Goal: Information Seeking & Learning: Learn about a topic

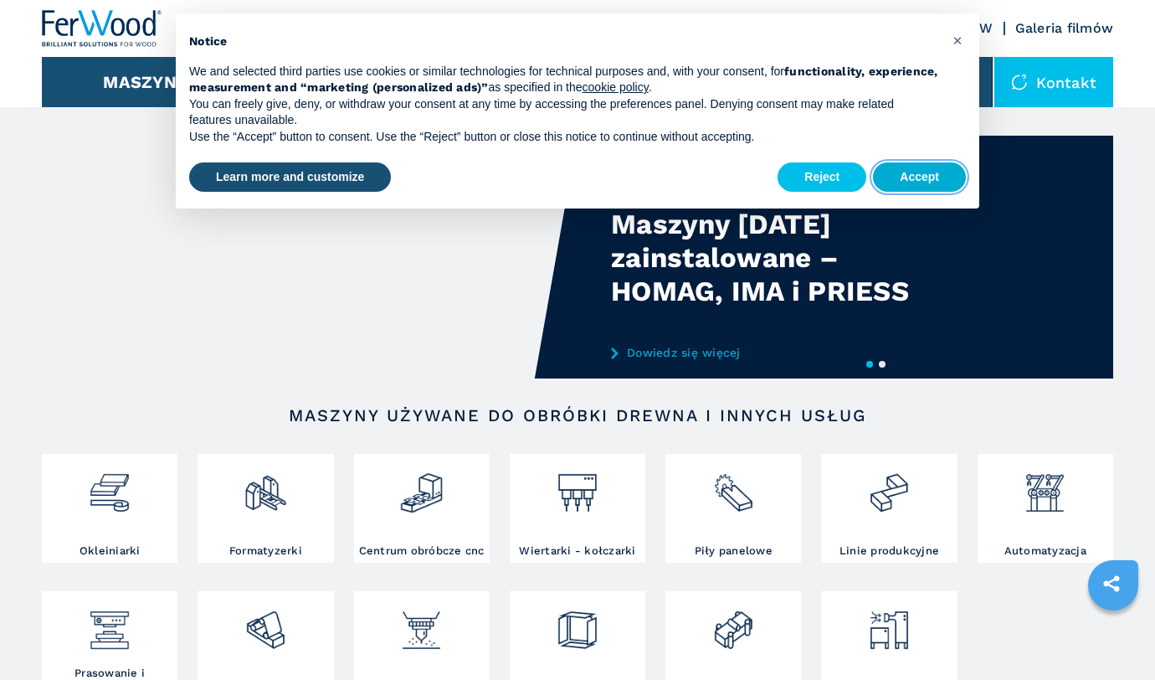
click at [901, 181] on button "Accept" at bounding box center [919, 177] width 93 height 30
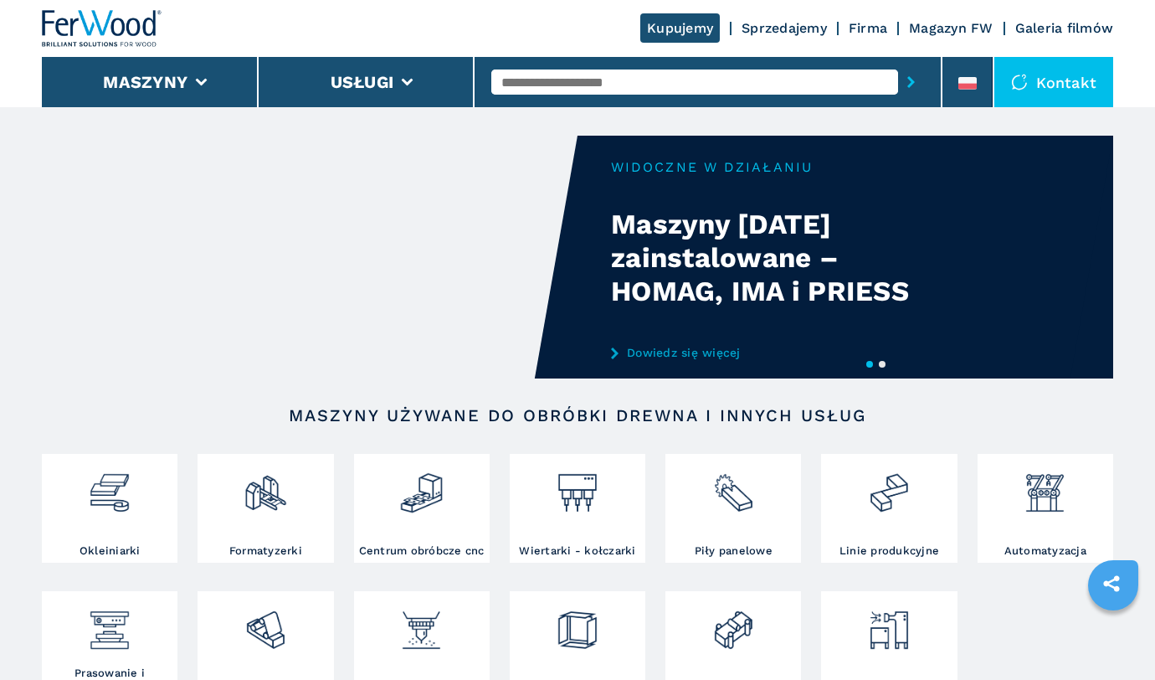
click at [553, 85] on input "text" at bounding box center [694, 81] width 407 height 25
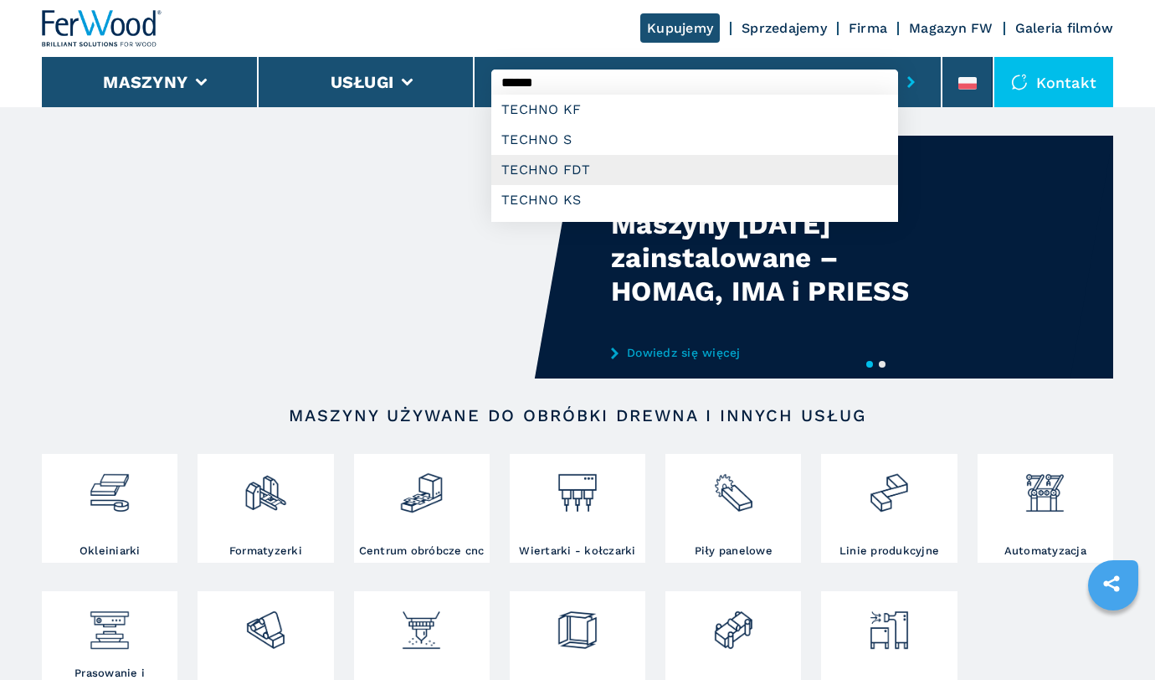
click at [637, 171] on div "TECHNO FDT" at bounding box center [694, 170] width 407 height 30
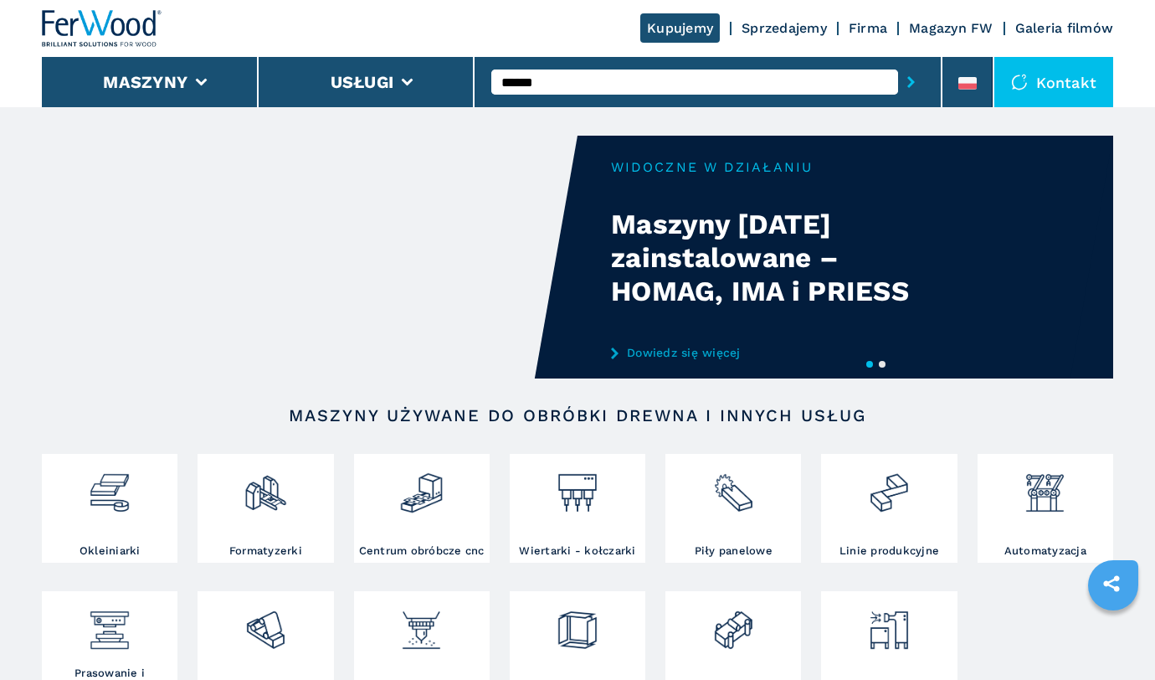
type input "**********"
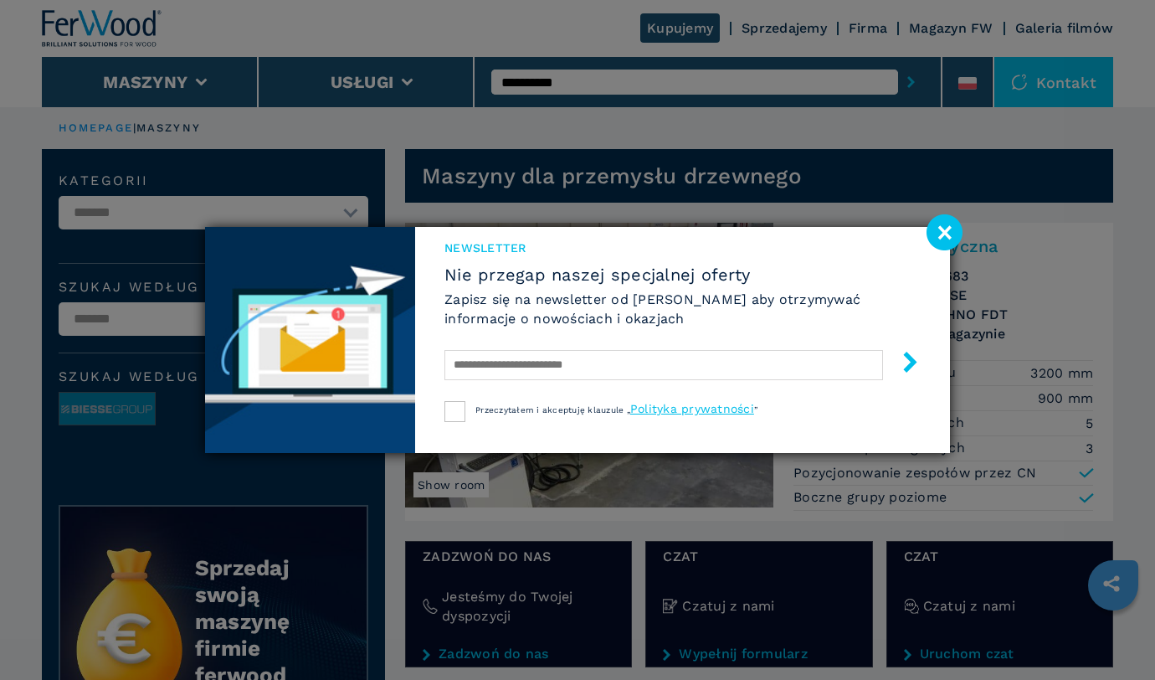
click at [949, 229] on image at bounding box center [944, 232] width 36 height 36
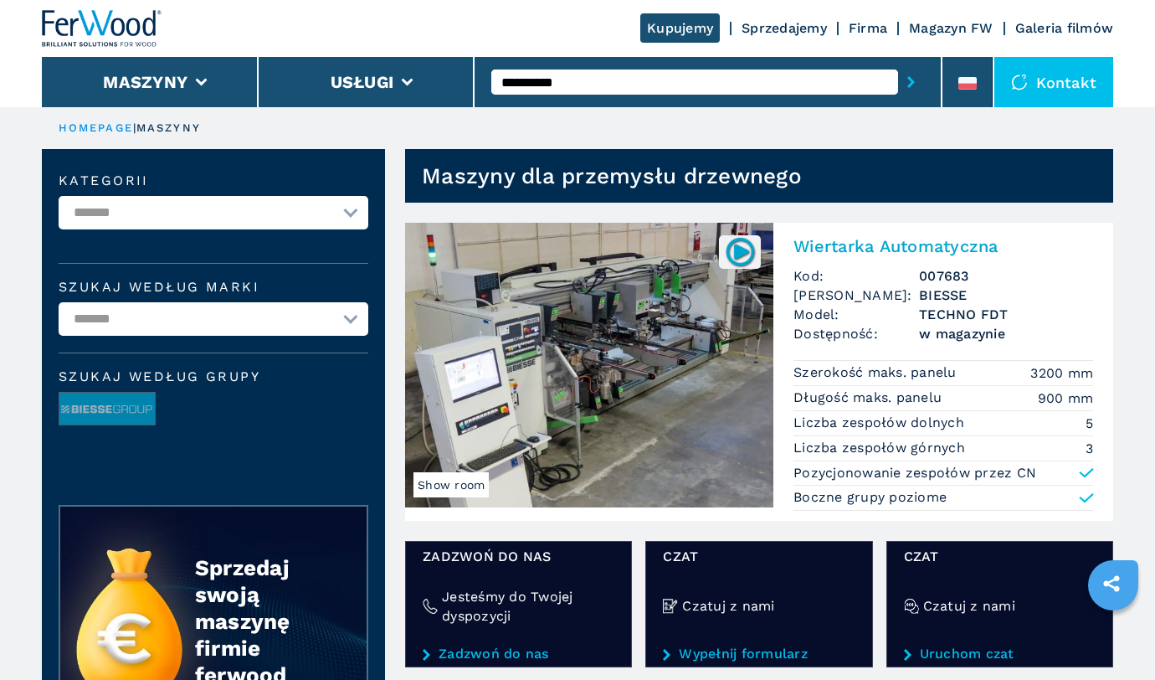
click at [561, 89] on input "**********" at bounding box center [694, 81] width 407 height 25
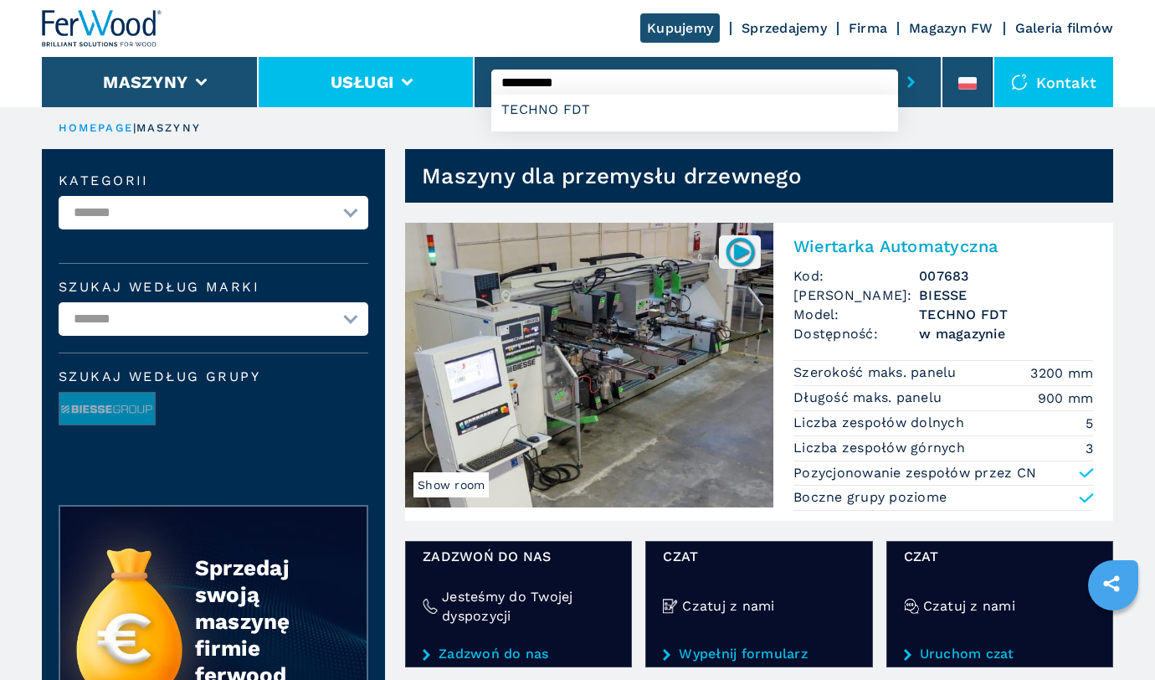
drag, startPoint x: 598, startPoint y: 82, endPoint x: 464, endPoint y: 73, distance: 133.4
click at [464, 73] on div "**********" at bounding box center [577, 53] width 1071 height 107
click at [911, 82] on button "submit-button" at bounding box center [911, 82] width 26 height 38
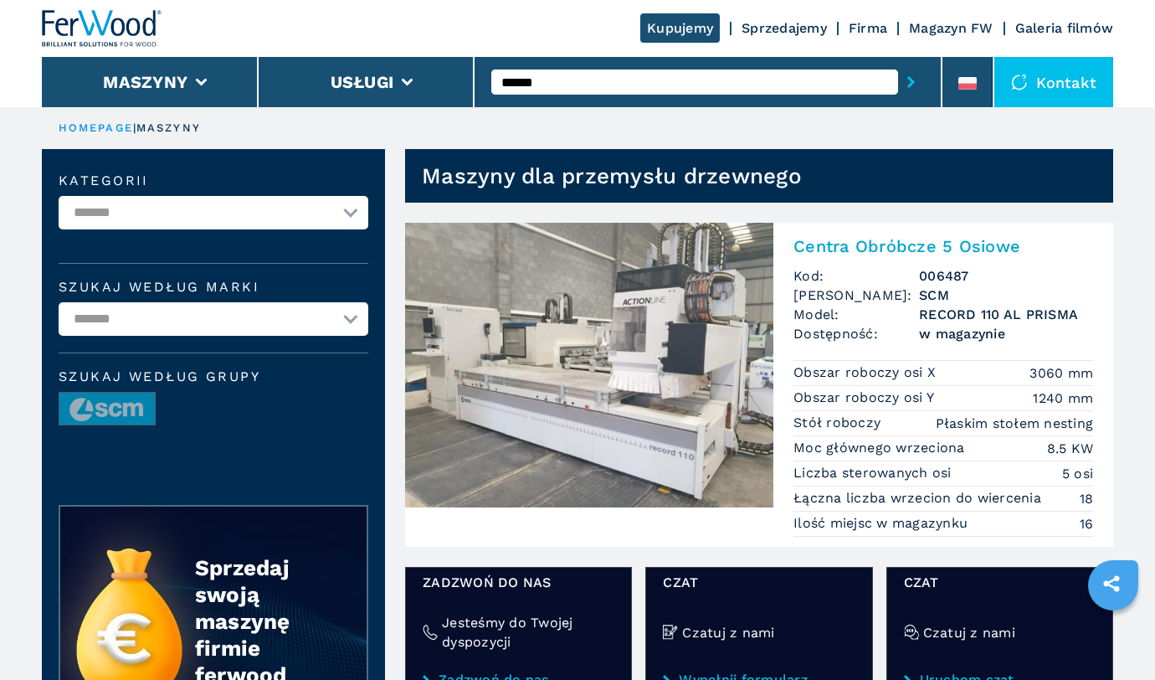
click at [588, 86] on input "******" at bounding box center [694, 81] width 407 height 25
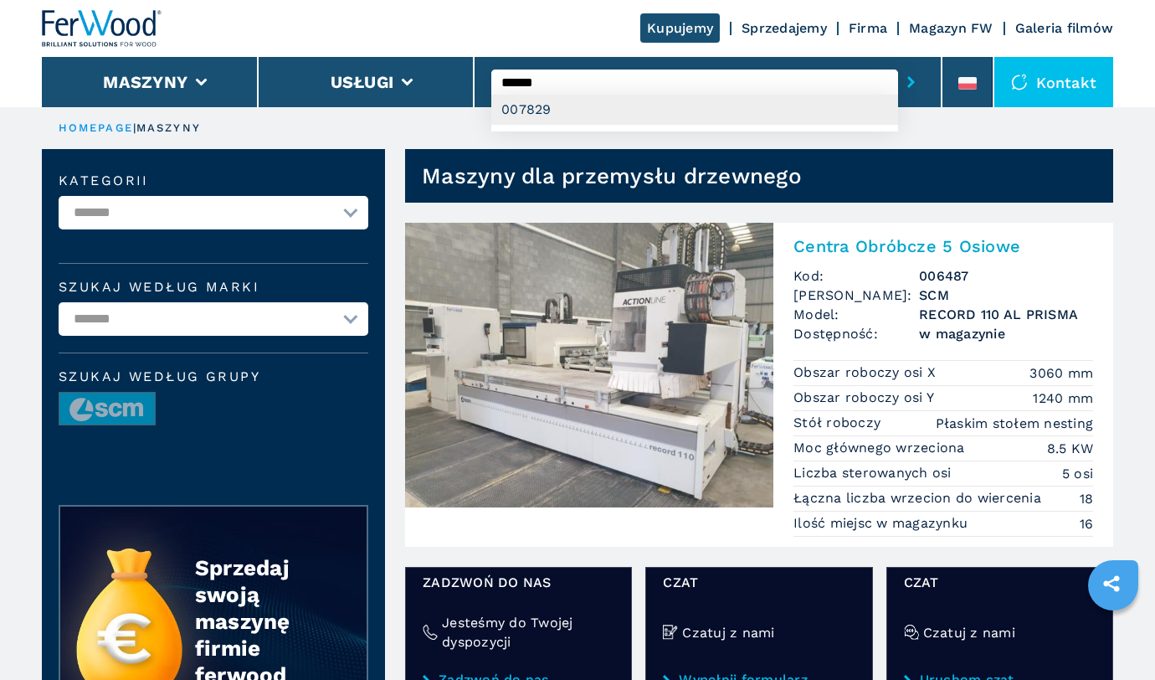
type input "******"
click at [599, 116] on div "007829" at bounding box center [694, 110] width 407 height 30
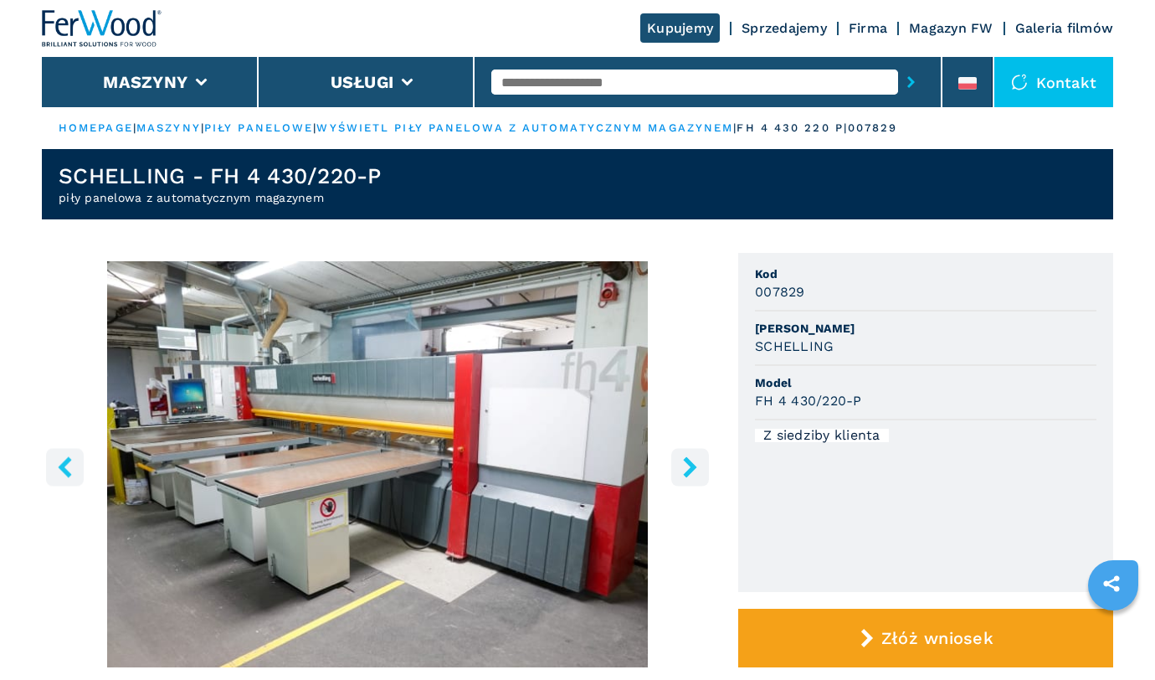
scroll to position [39, 0]
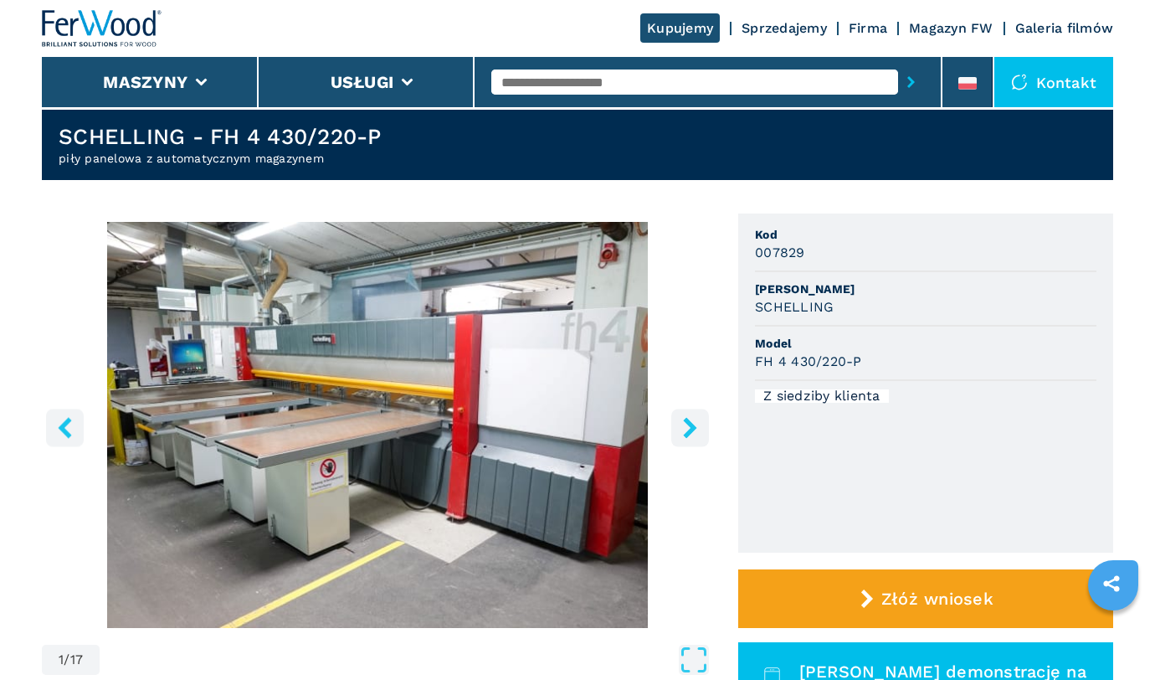
click at [698, 420] on icon "right-button" at bounding box center [690, 427] width 21 height 21
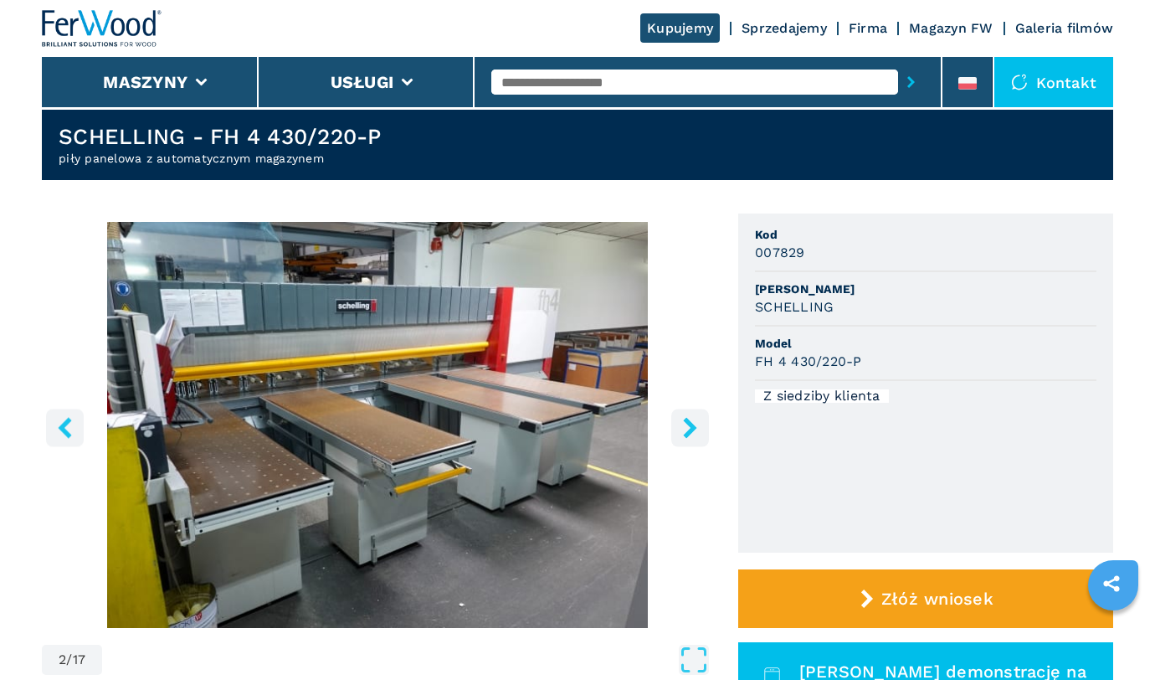
click at [693, 426] on icon "right-button" at bounding box center [689, 427] width 13 height 21
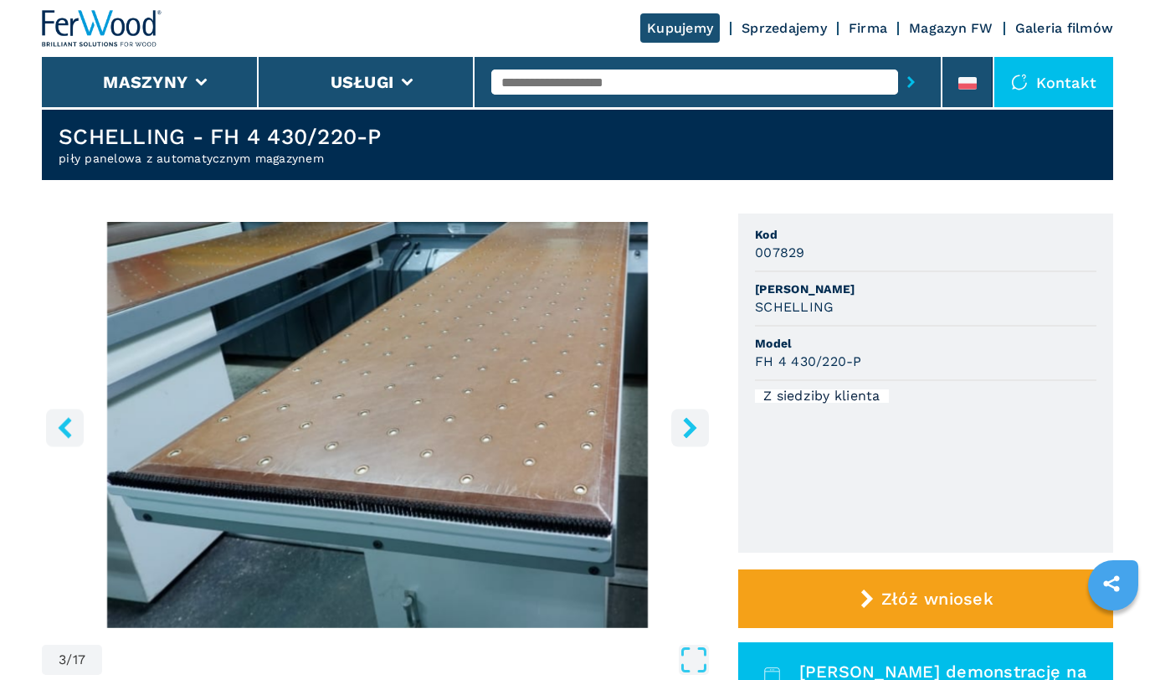
click at [693, 426] on icon "right-button" at bounding box center [689, 427] width 13 height 21
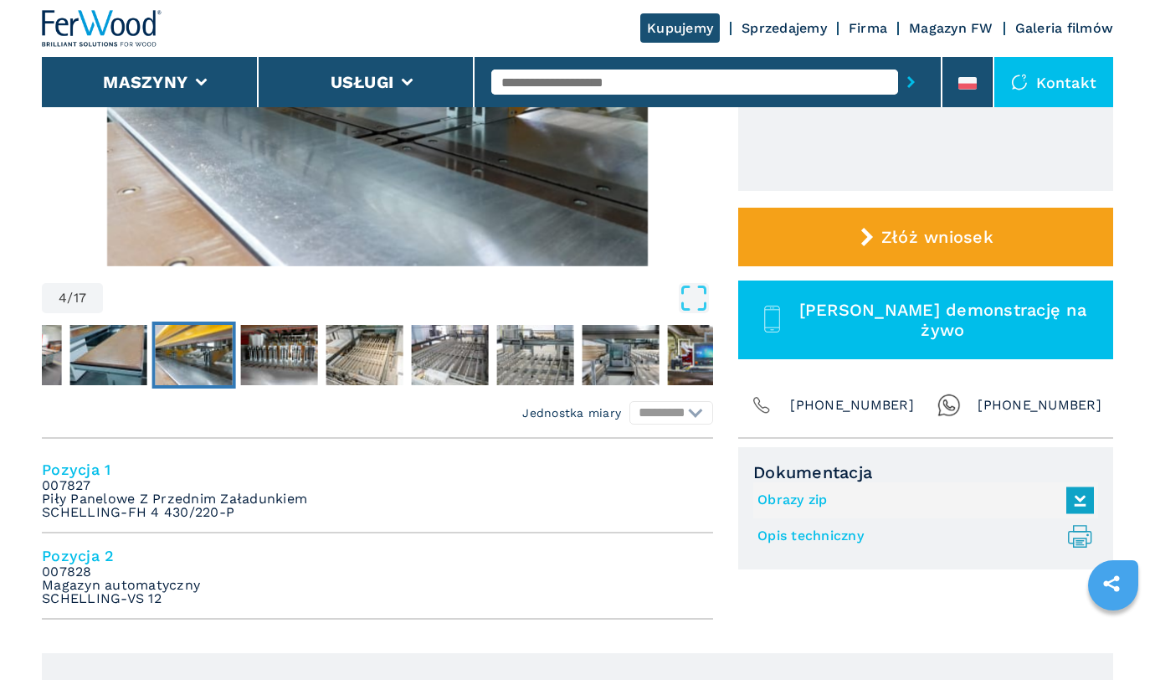
scroll to position [102, 0]
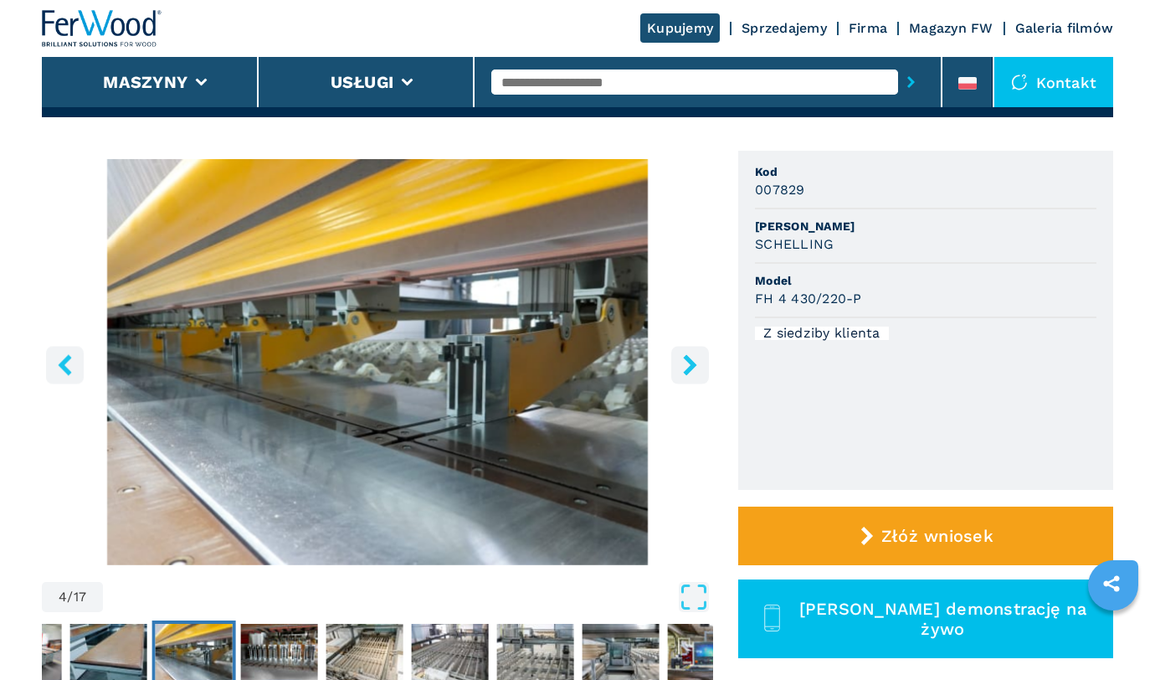
click at [696, 369] on icon "right-button" at bounding box center [690, 364] width 21 height 21
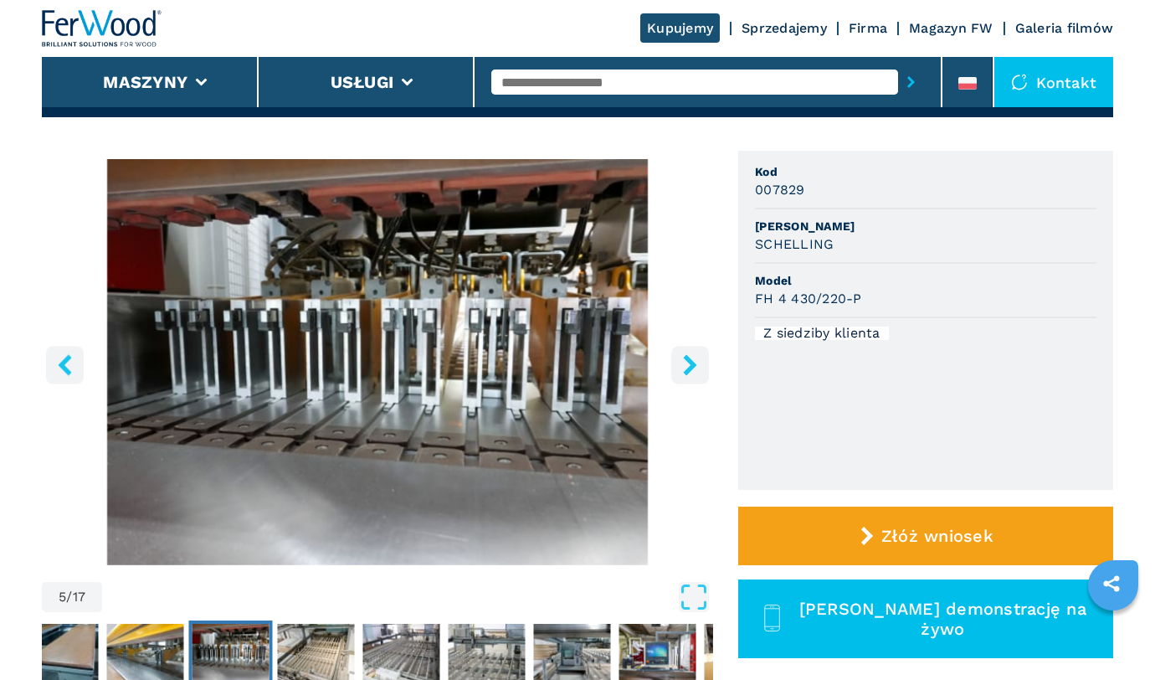
click at [692, 367] on icon "right-button" at bounding box center [689, 364] width 13 height 21
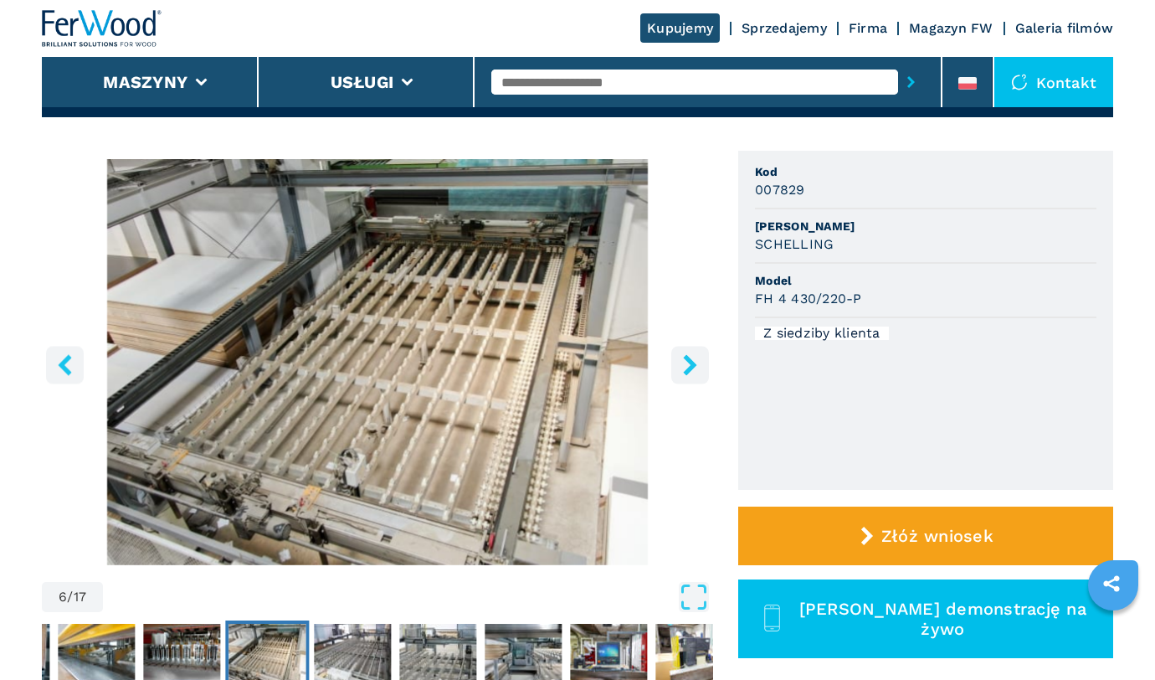
click at [692, 367] on icon "right-button" at bounding box center [689, 364] width 13 height 21
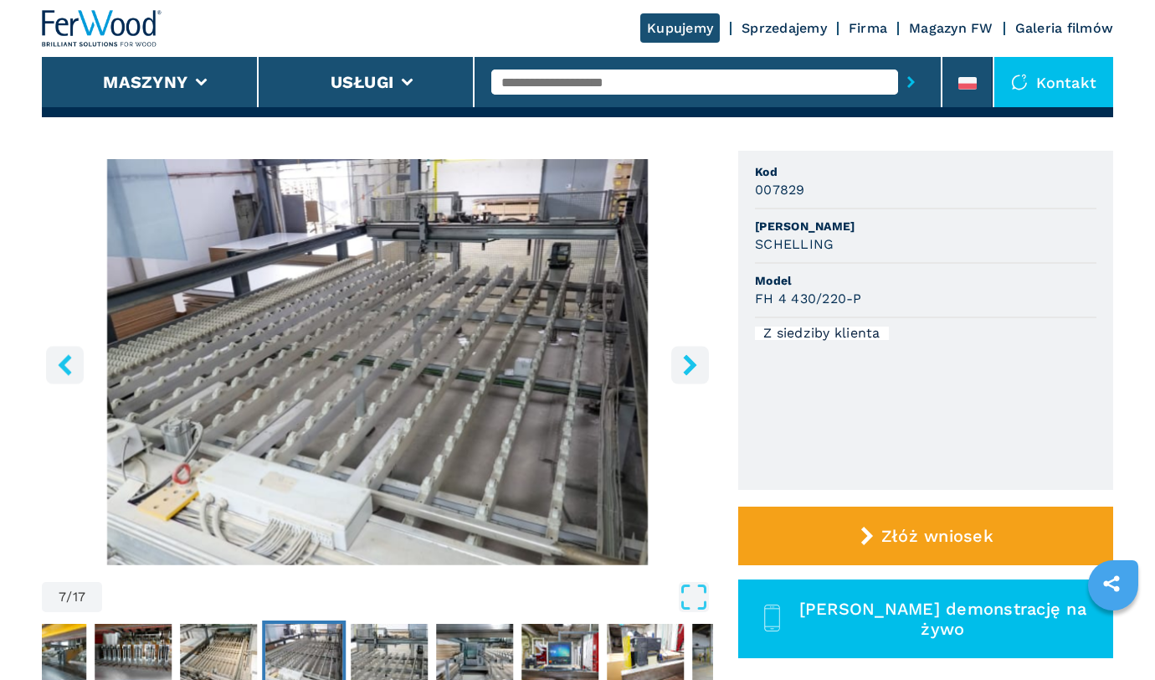
click at [692, 367] on icon "right-button" at bounding box center [689, 364] width 13 height 21
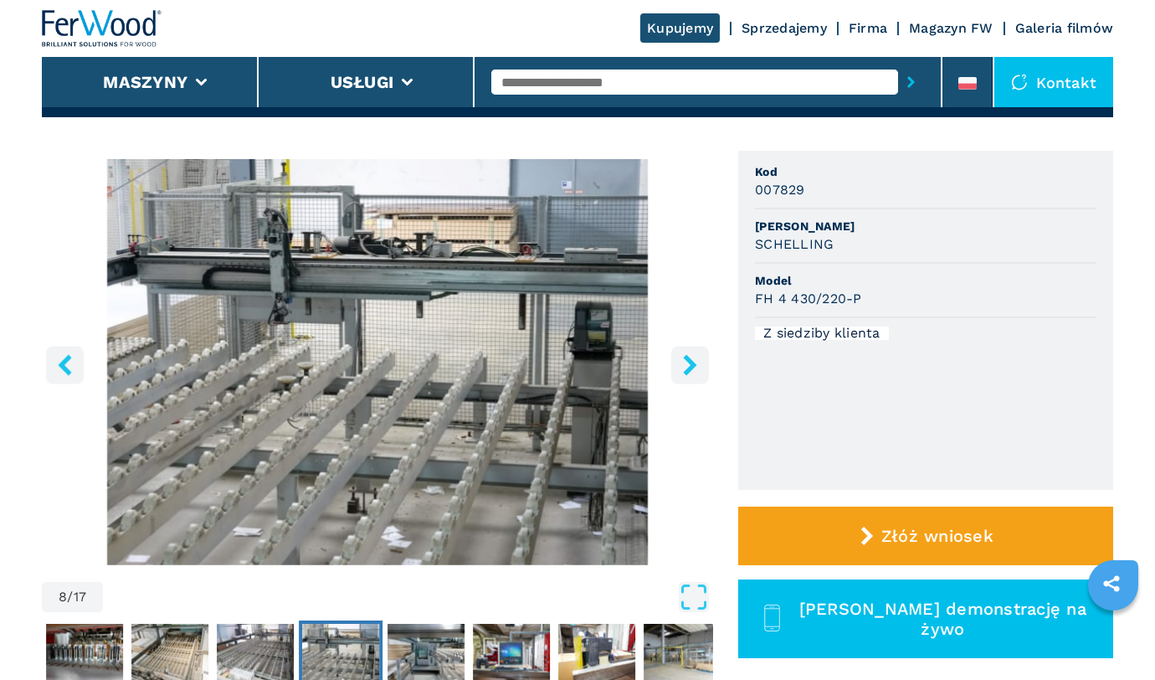
click at [692, 367] on icon "right-button" at bounding box center [689, 364] width 13 height 21
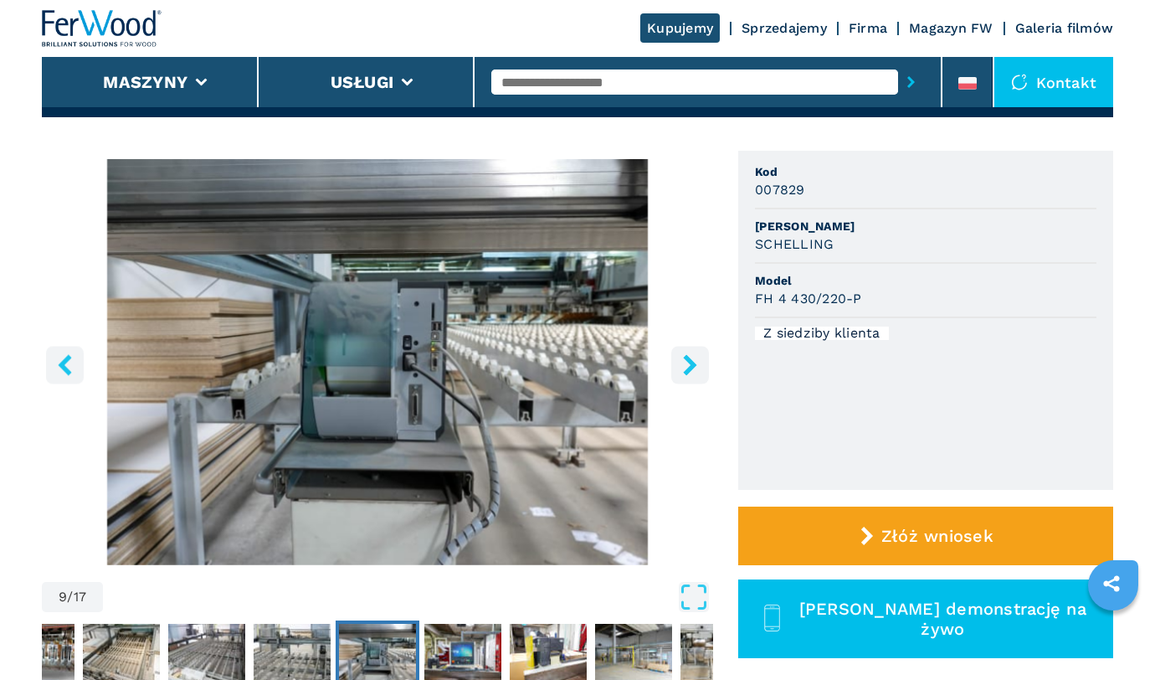
click at [692, 367] on icon "right-button" at bounding box center [689, 364] width 13 height 21
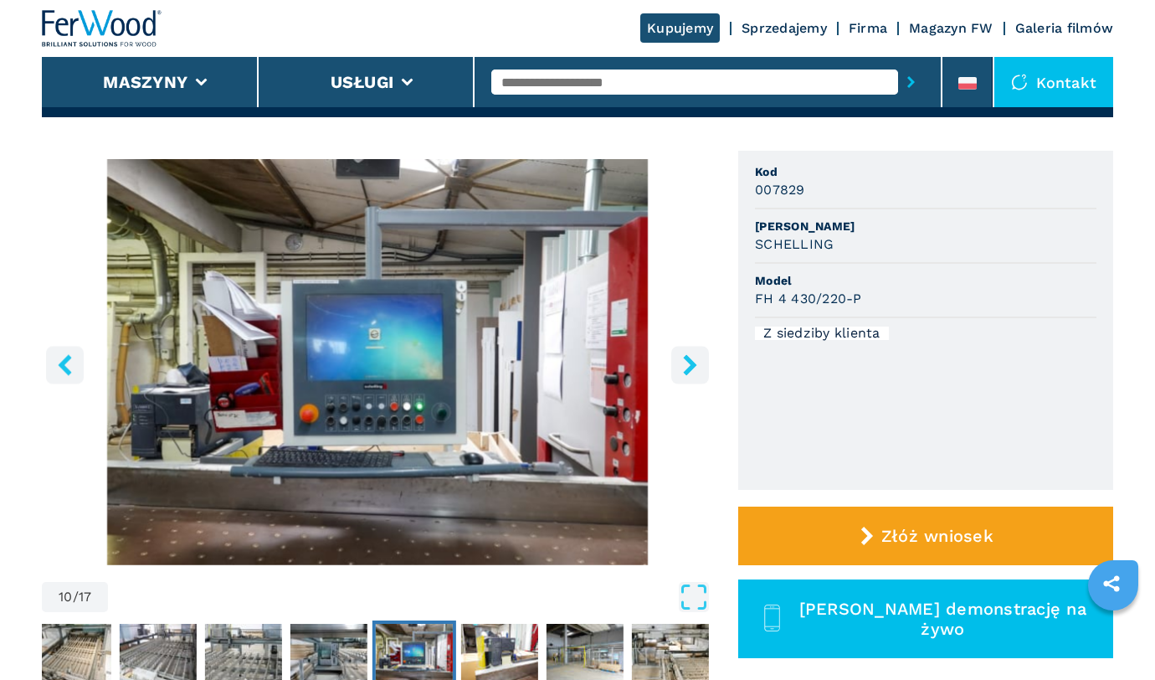
click at [692, 367] on icon "right-button" at bounding box center [689, 364] width 13 height 21
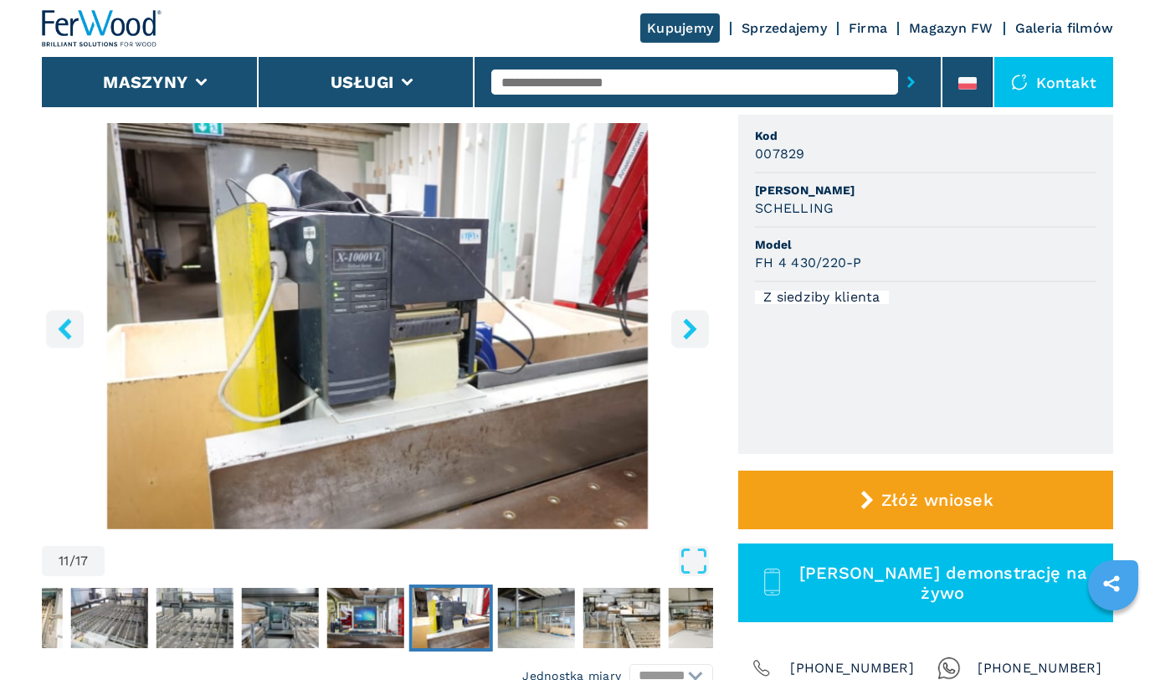
scroll to position [120, 0]
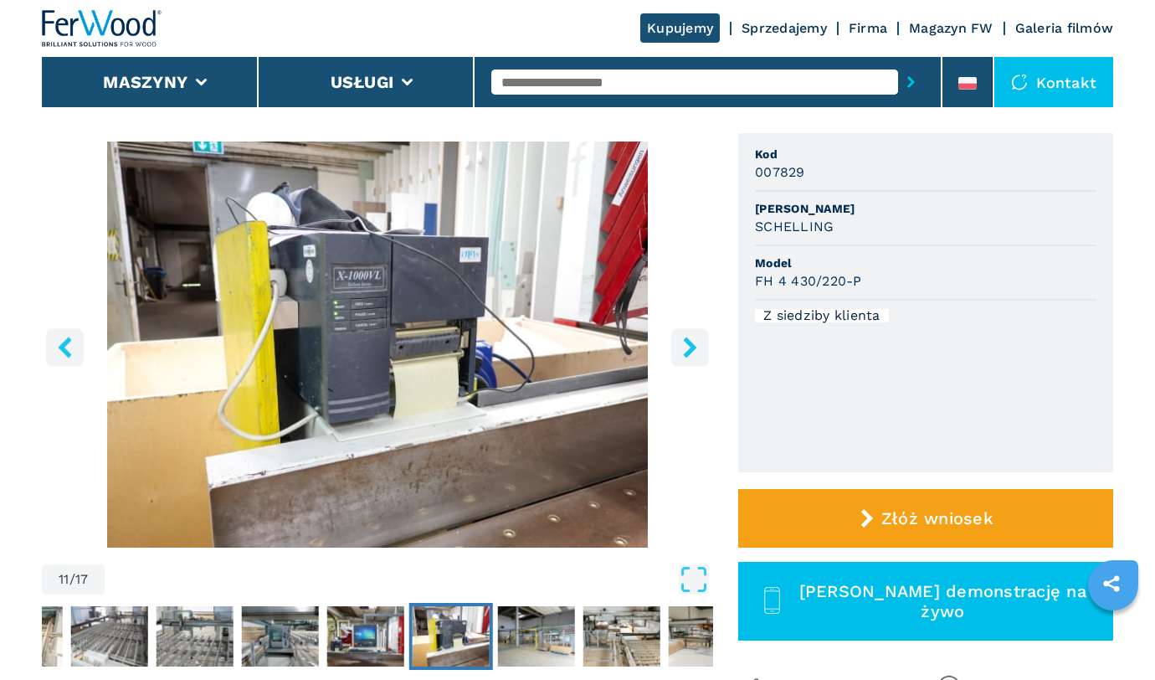
click at [687, 354] on icon "right-button" at bounding box center [689, 346] width 13 height 21
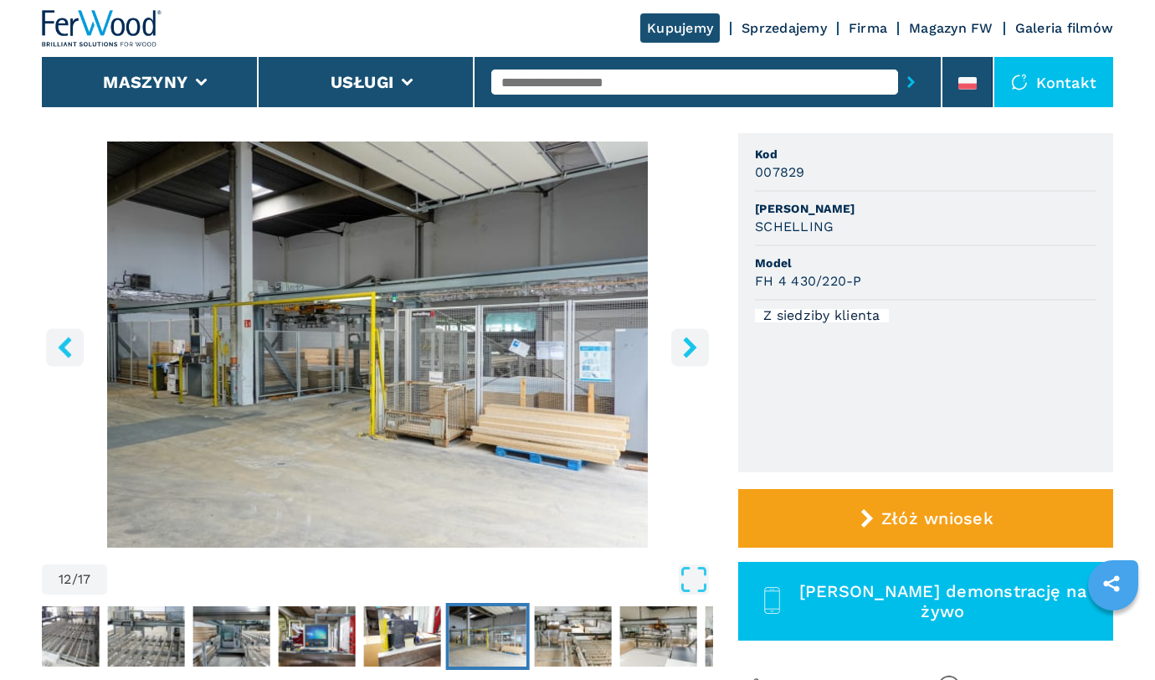
click at [691, 352] on icon "right-button" at bounding box center [689, 346] width 13 height 21
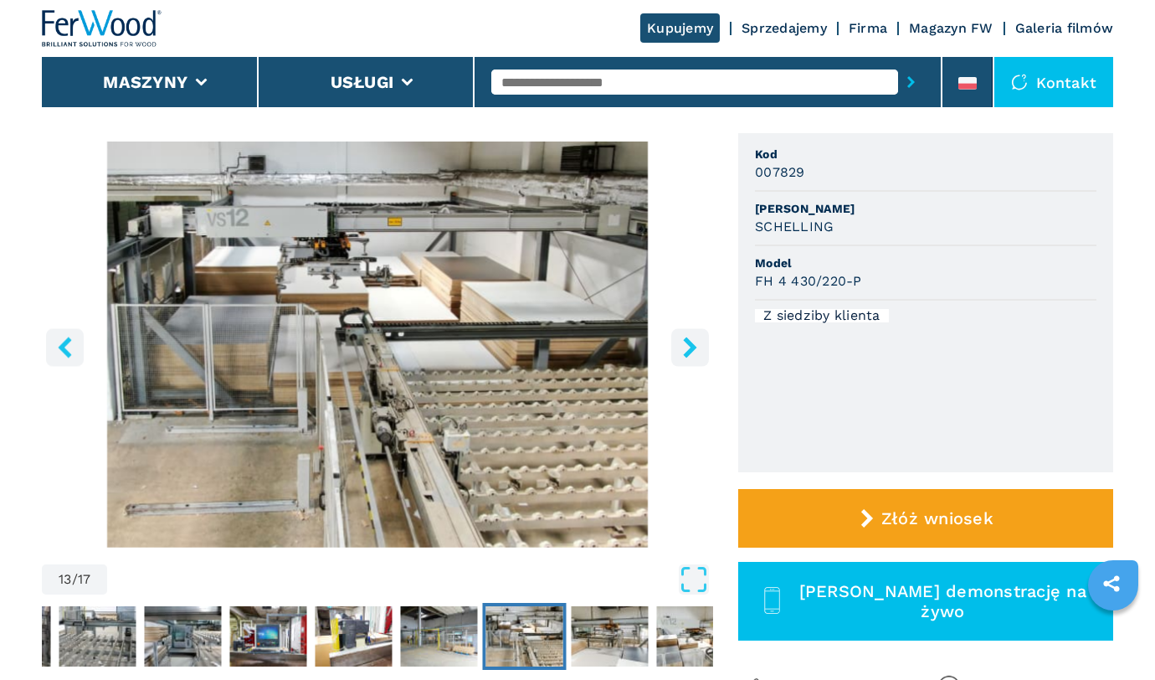
click at [690, 353] on icon "right-button" at bounding box center [689, 346] width 13 height 21
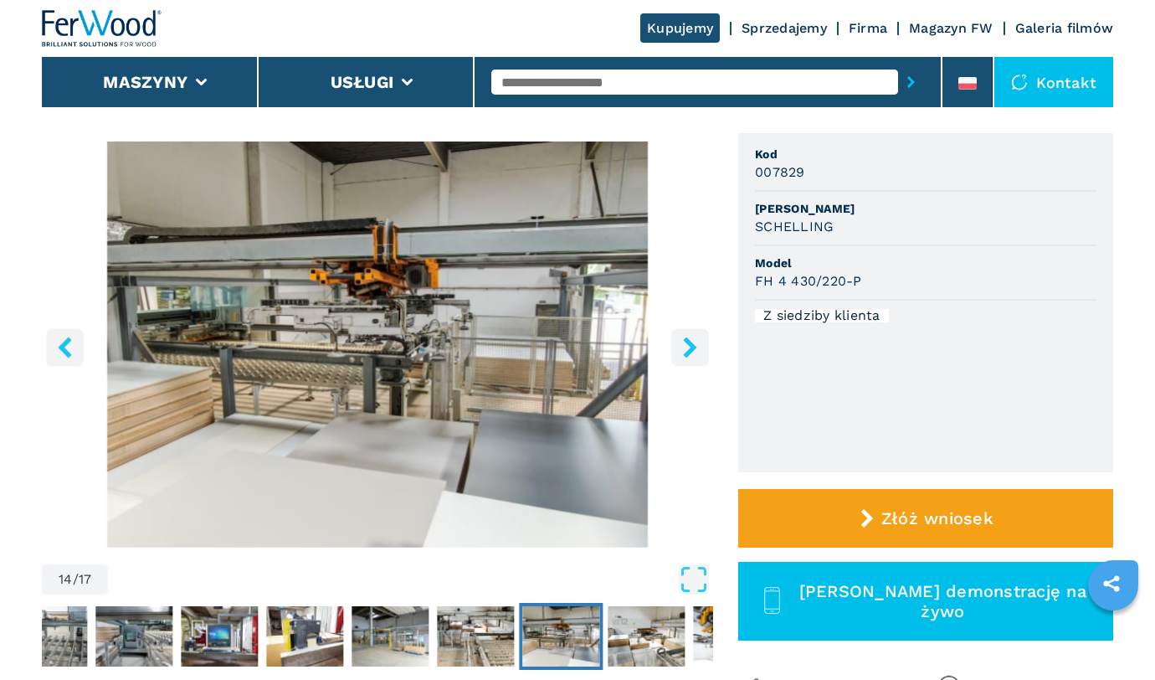
click at [690, 353] on icon "right-button" at bounding box center [689, 346] width 13 height 21
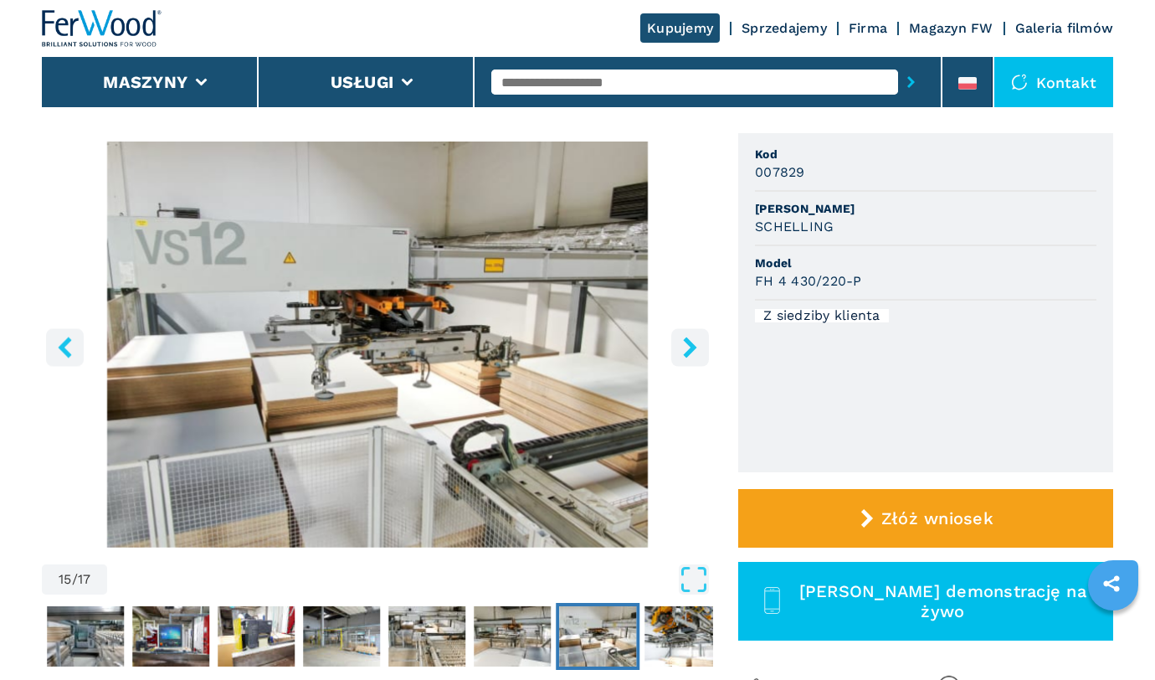
click at [690, 353] on icon "right-button" at bounding box center [689, 346] width 13 height 21
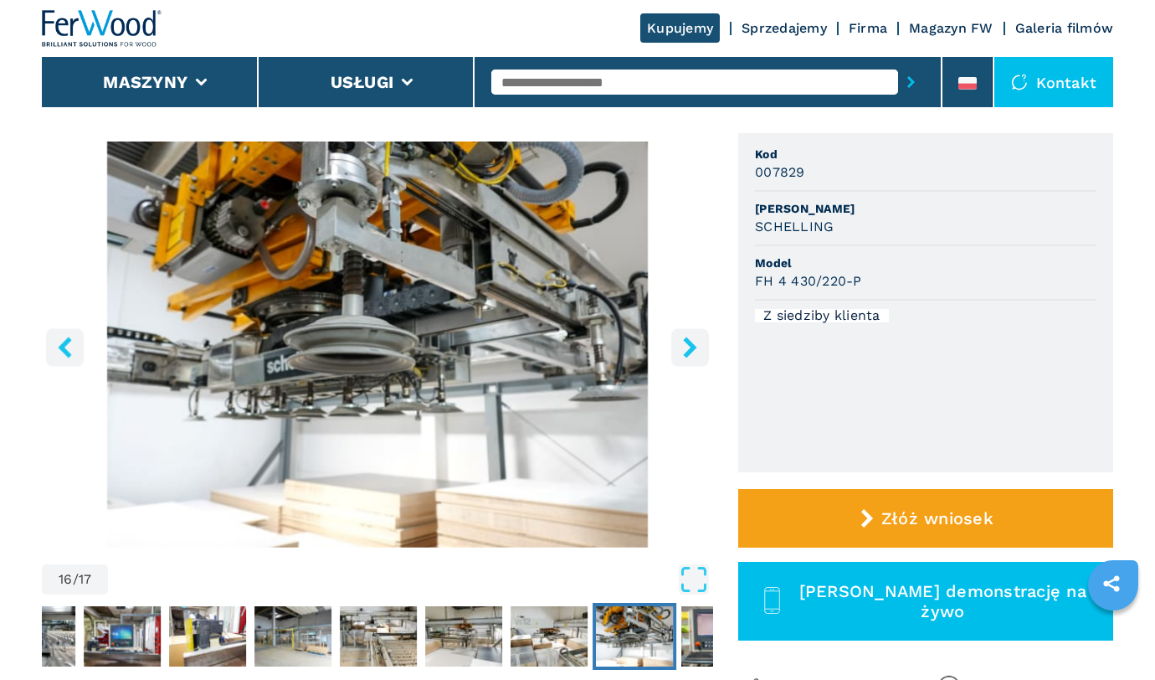
click at [690, 353] on icon "right-button" at bounding box center [689, 346] width 13 height 21
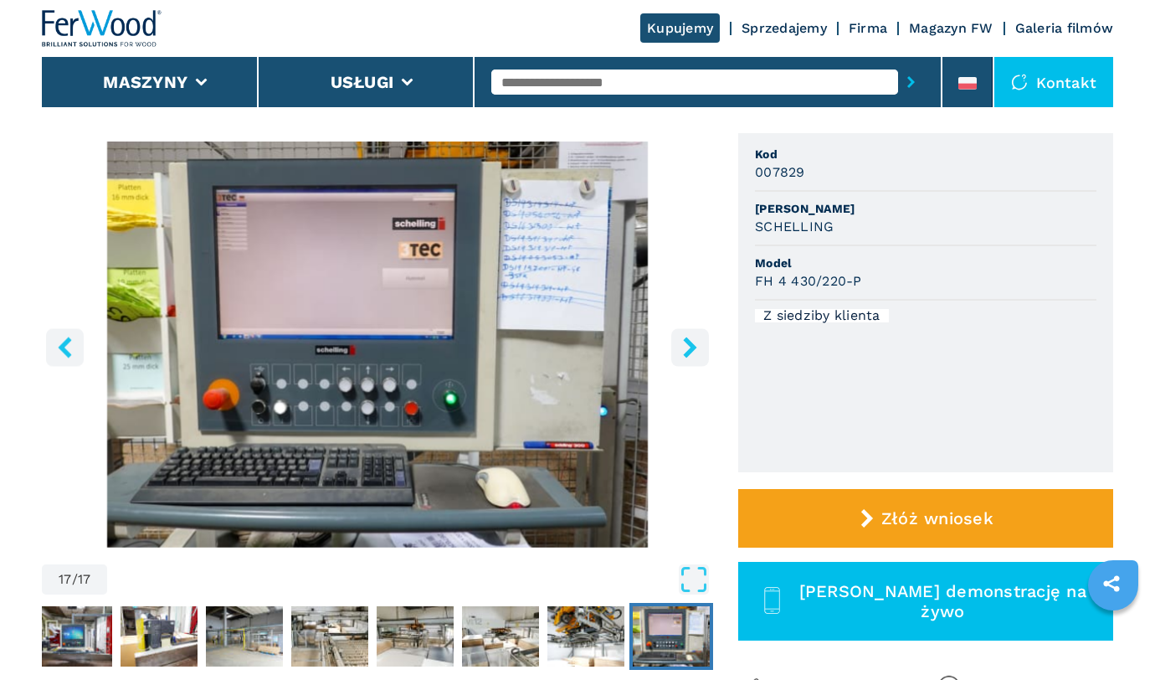
click at [690, 353] on icon "right-button" at bounding box center [689, 346] width 13 height 21
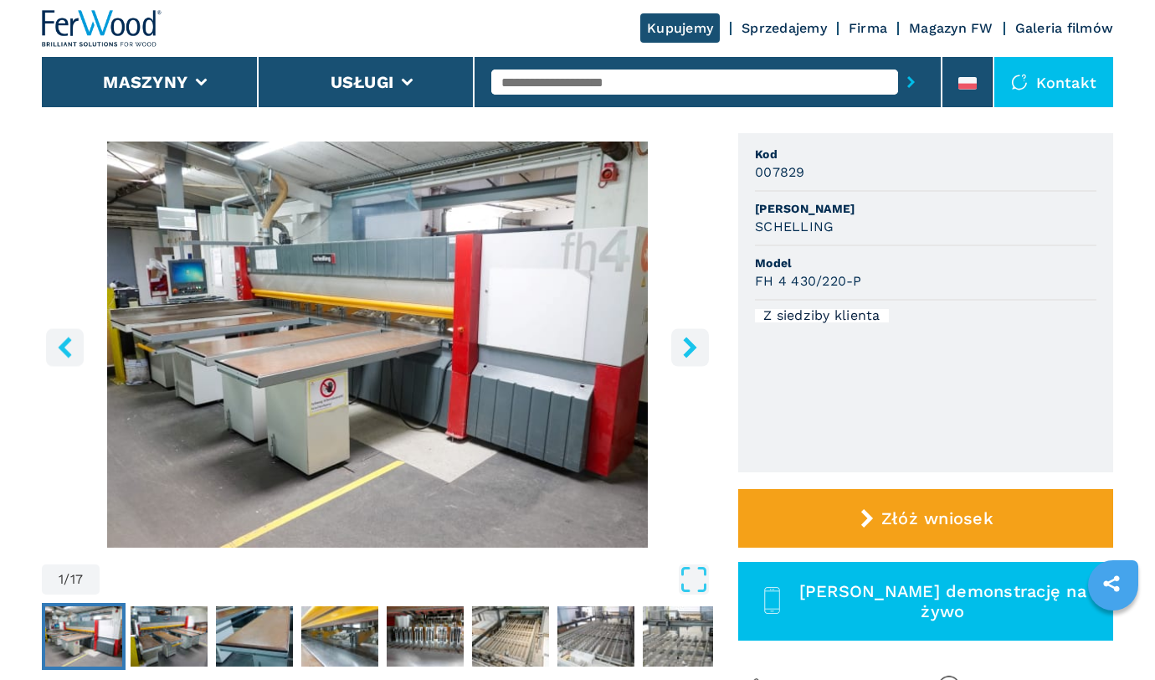
click at [689, 351] on icon "right-button" at bounding box center [689, 346] width 13 height 21
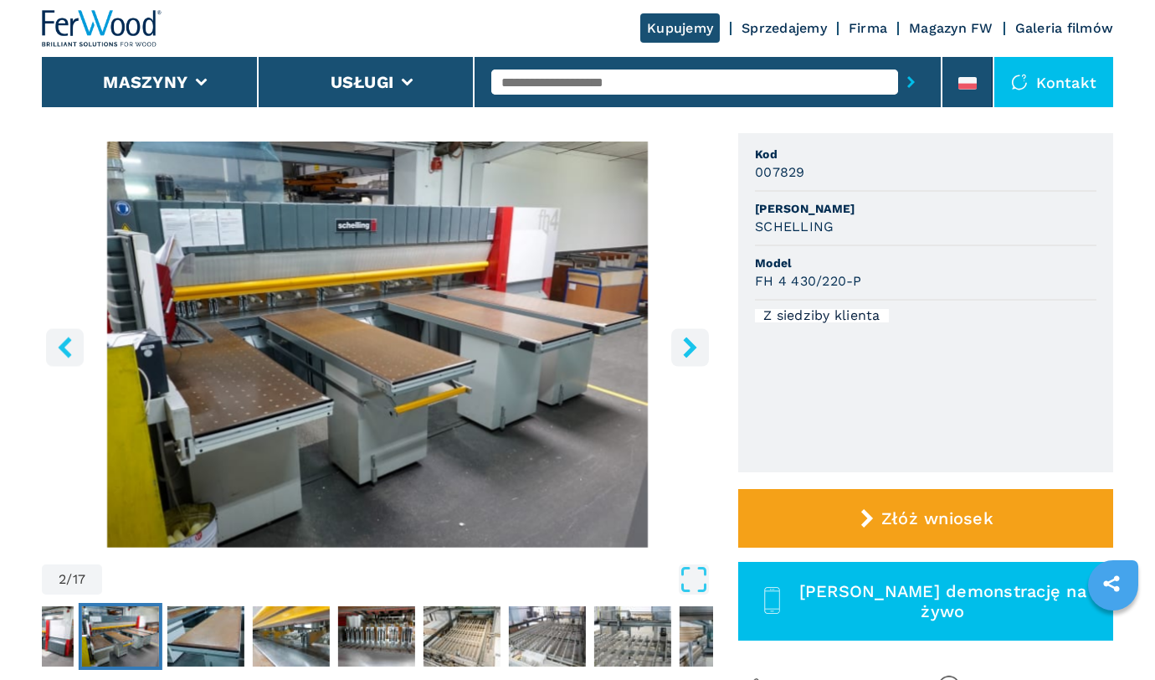
click at [689, 351] on icon "right-button" at bounding box center [689, 346] width 13 height 21
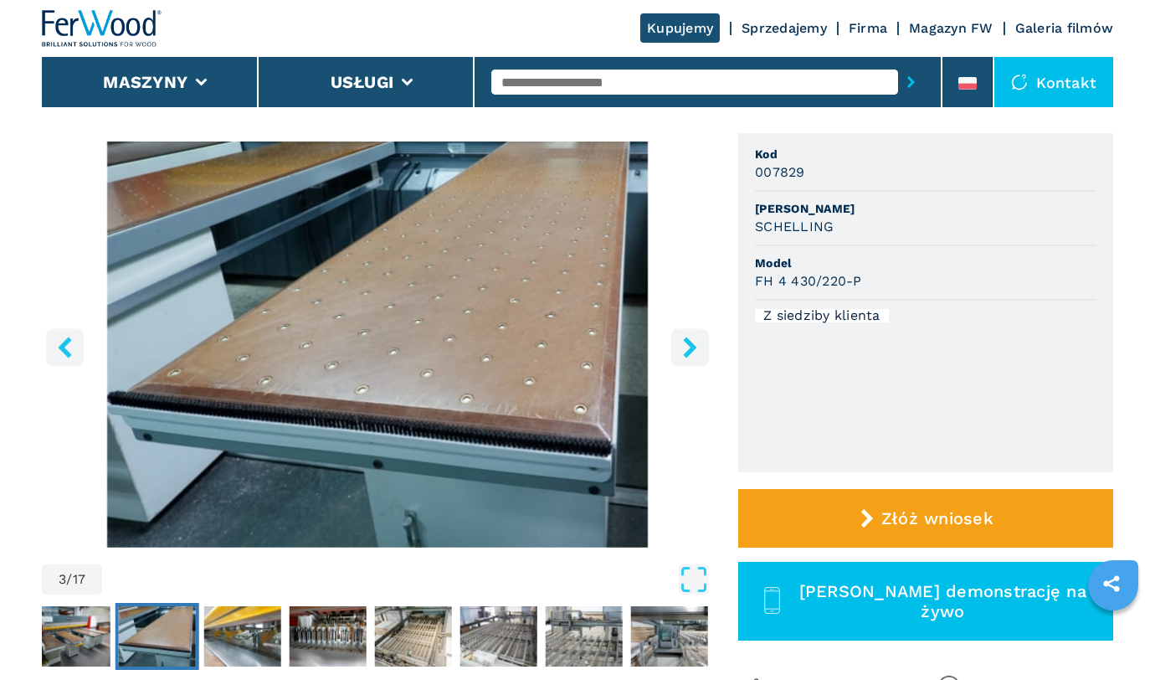
click at [689, 351] on icon "right-button" at bounding box center [689, 346] width 13 height 21
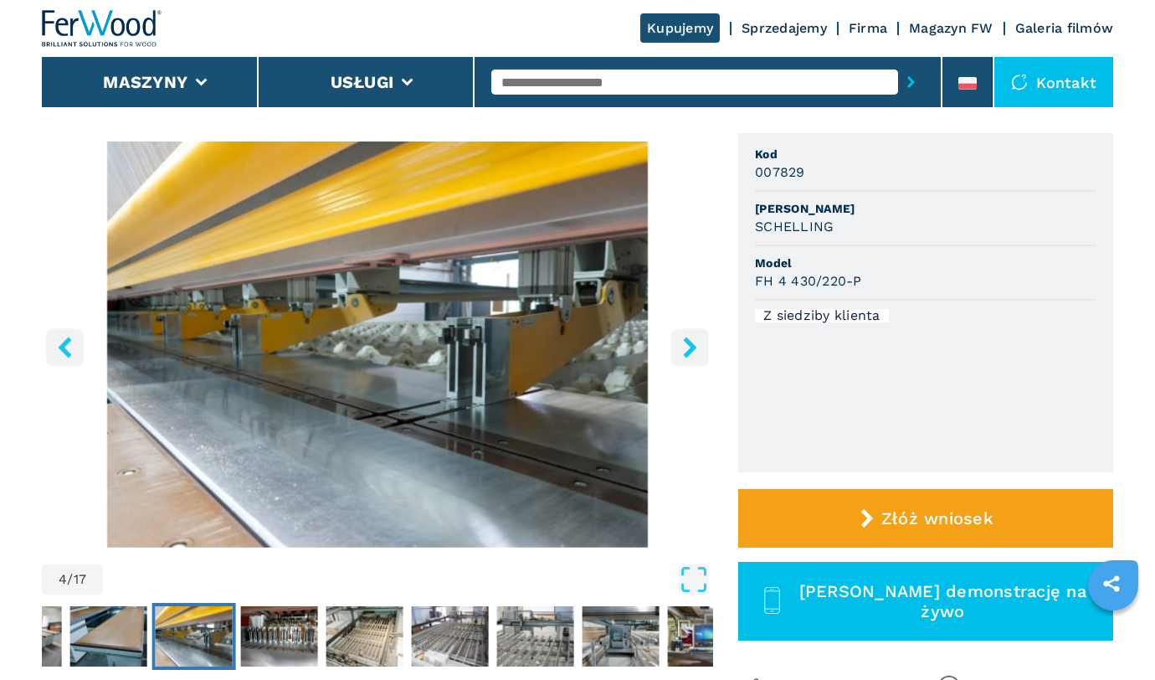
click at [689, 351] on icon "right-button" at bounding box center [689, 346] width 13 height 21
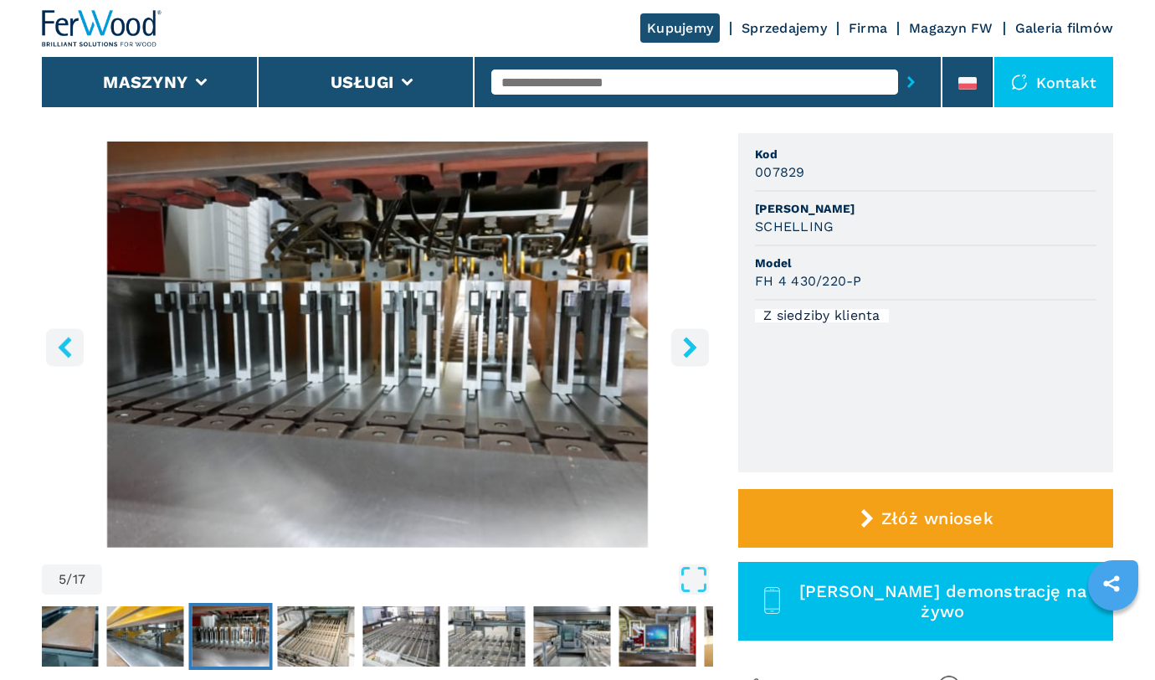
click at [689, 351] on icon "right-button" at bounding box center [689, 346] width 13 height 21
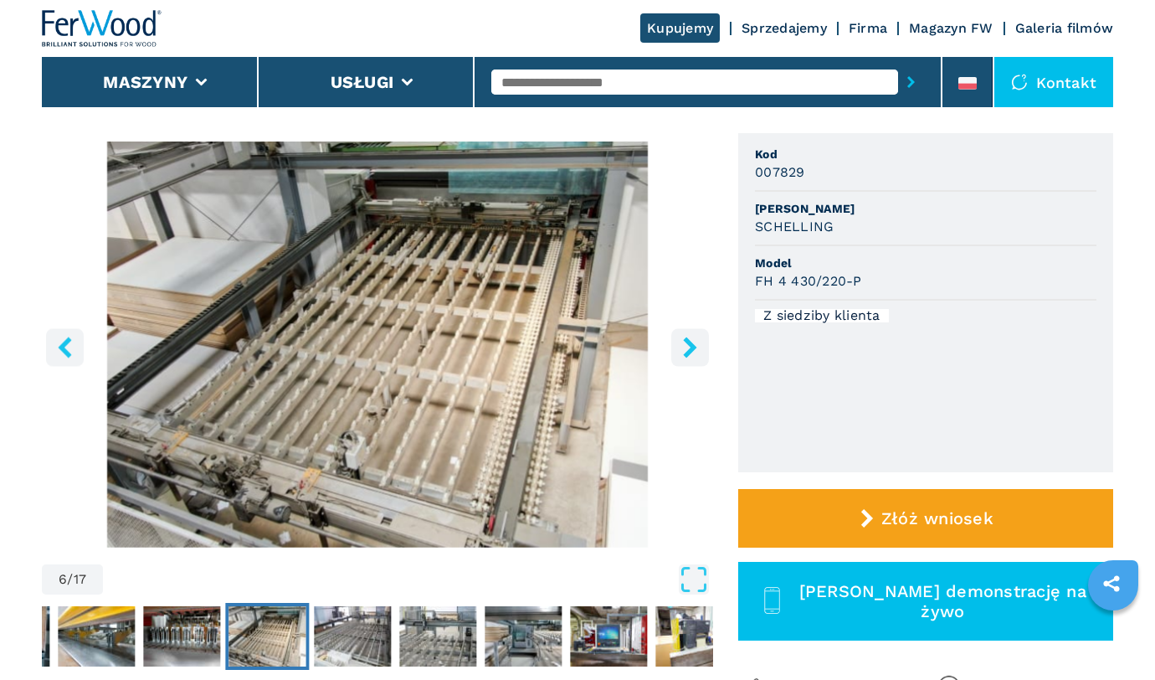
click at [689, 351] on icon "right-button" at bounding box center [689, 346] width 13 height 21
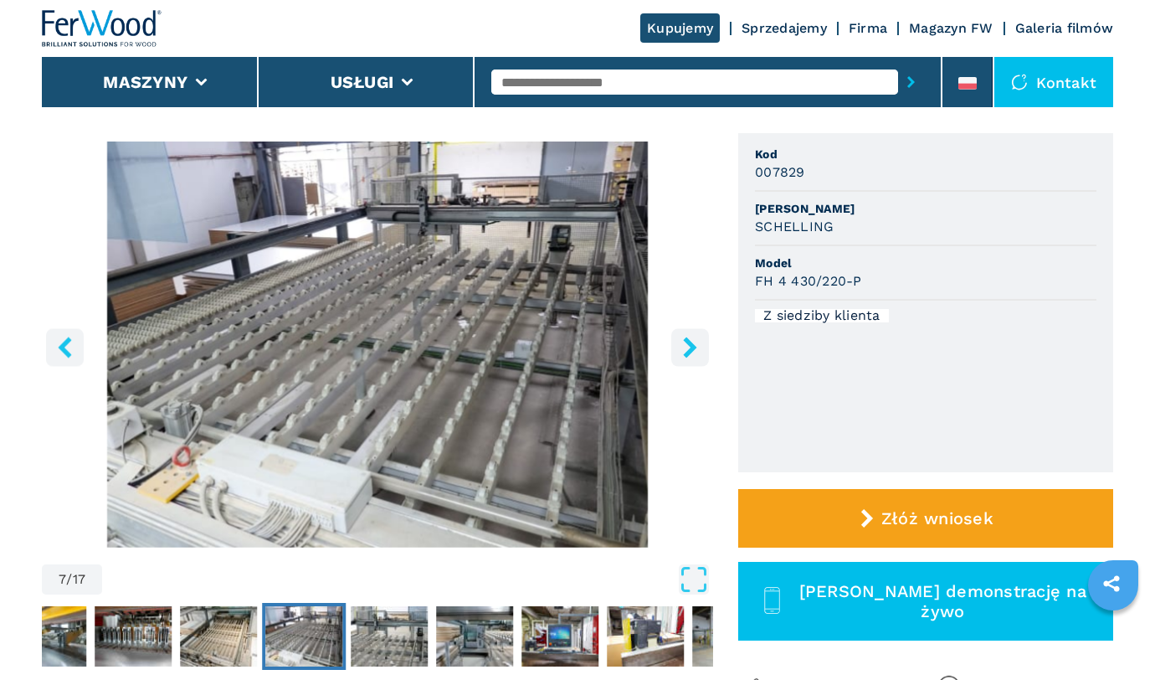
click at [689, 351] on icon "right-button" at bounding box center [689, 346] width 13 height 21
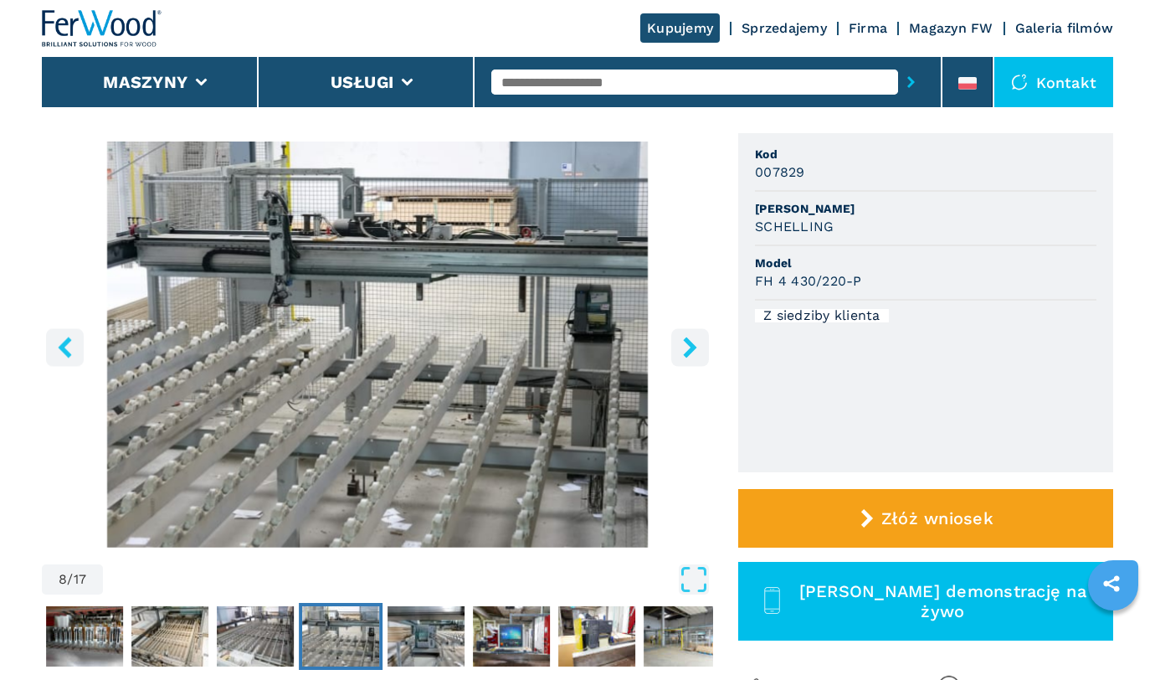
scroll to position [123, 0]
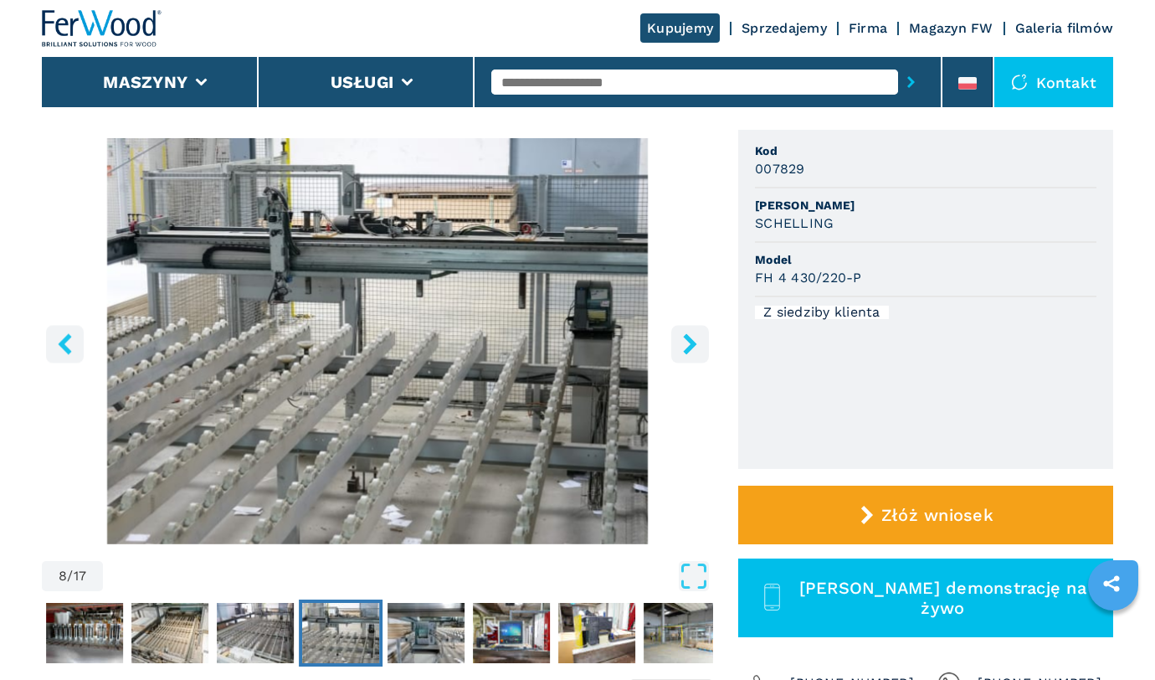
click at [693, 333] on icon "right-button" at bounding box center [690, 343] width 21 height 21
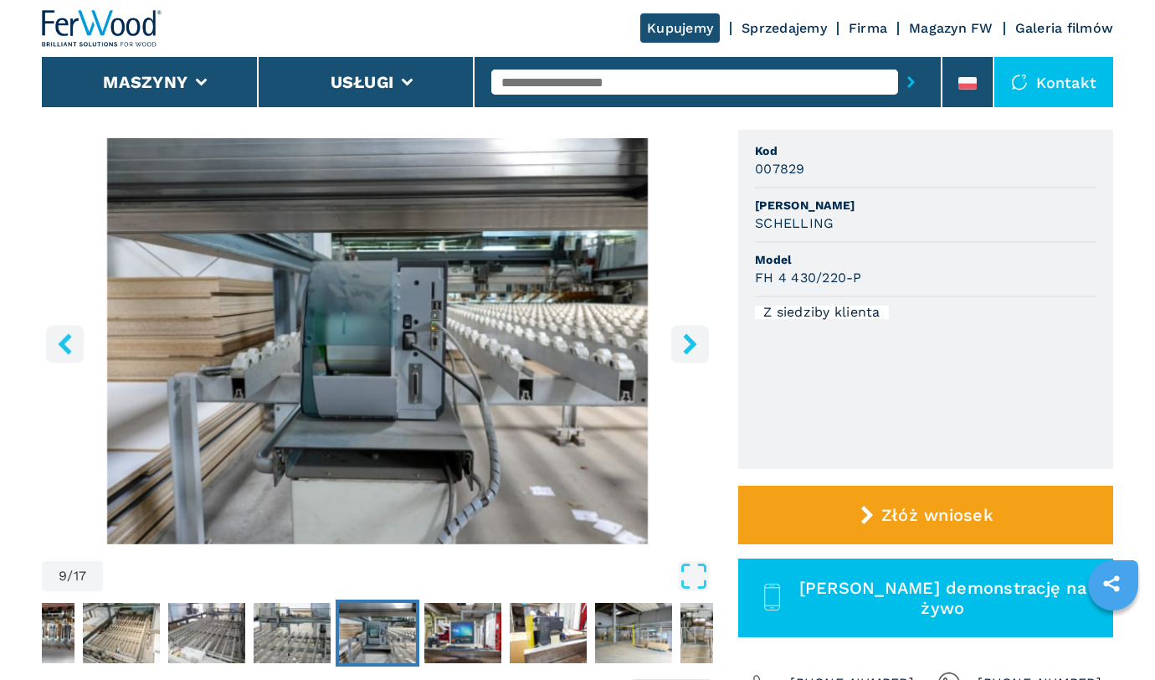
click at [696, 341] on icon "right-button" at bounding box center [690, 343] width 21 height 21
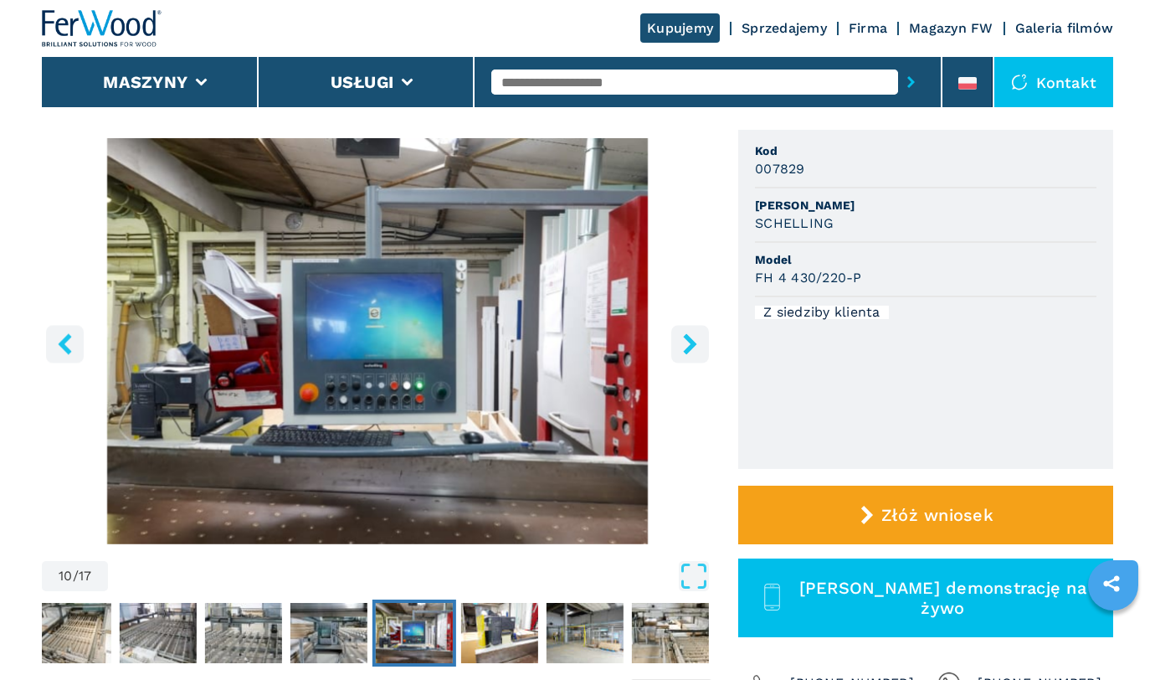
click at [696, 341] on icon "right-button" at bounding box center [690, 343] width 21 height 21
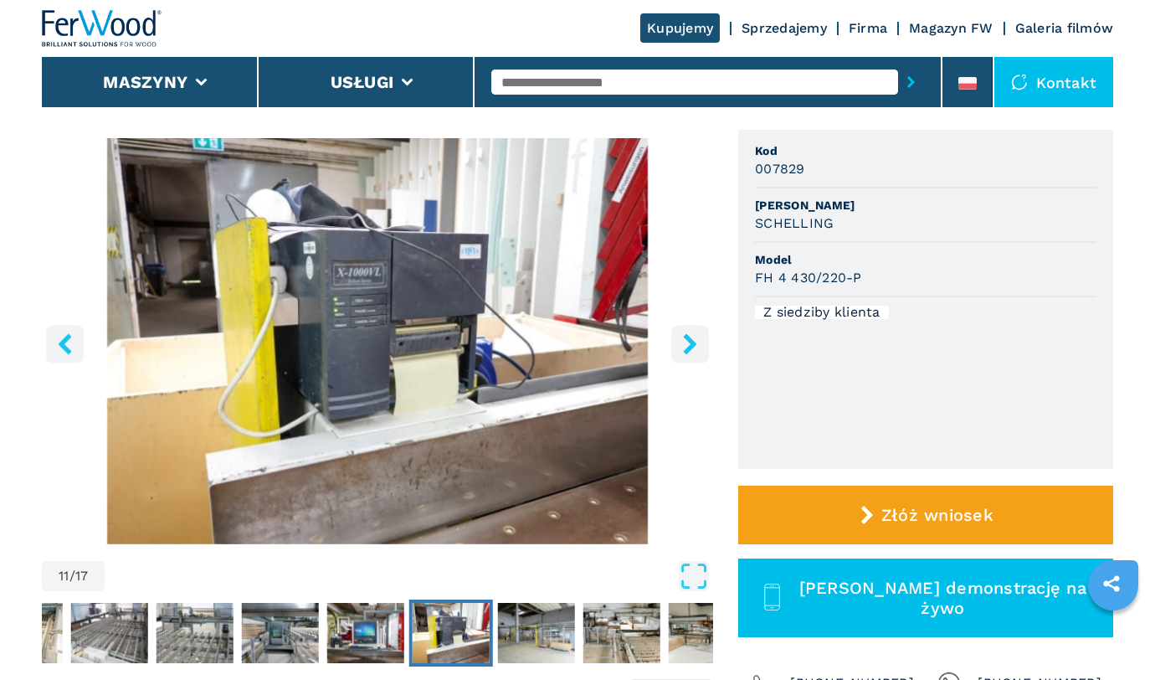
click at [696, 341] on icon "right-button" at bounding box center [690, 343] width 21 height 21
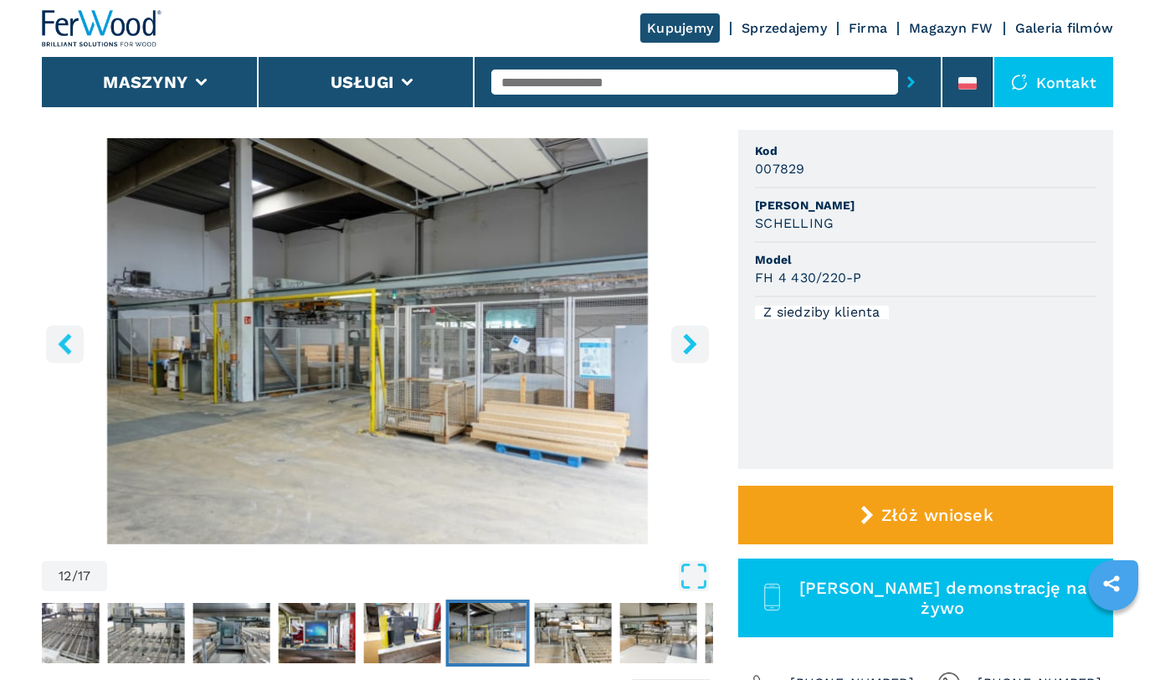
click at [696, 341] on icon "right-button" at bounding box center [690, 343] width 21 height 21
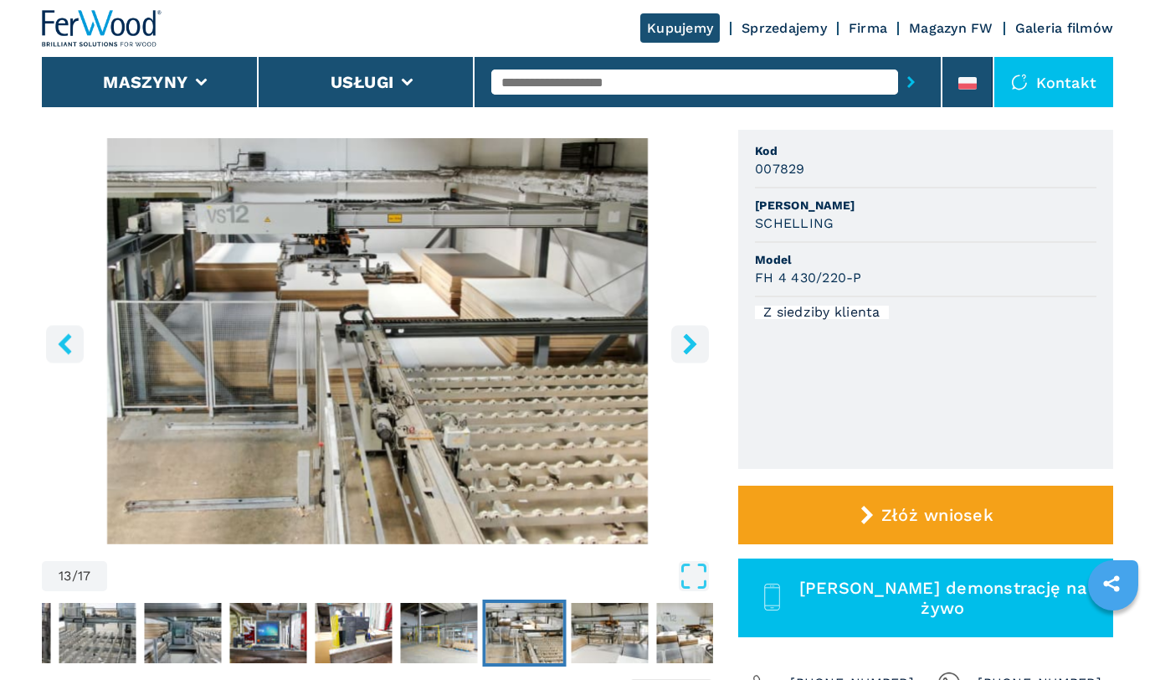
click at [683, 350] on icon "right-button" at bounding box center [690, 343] width 21 height 21
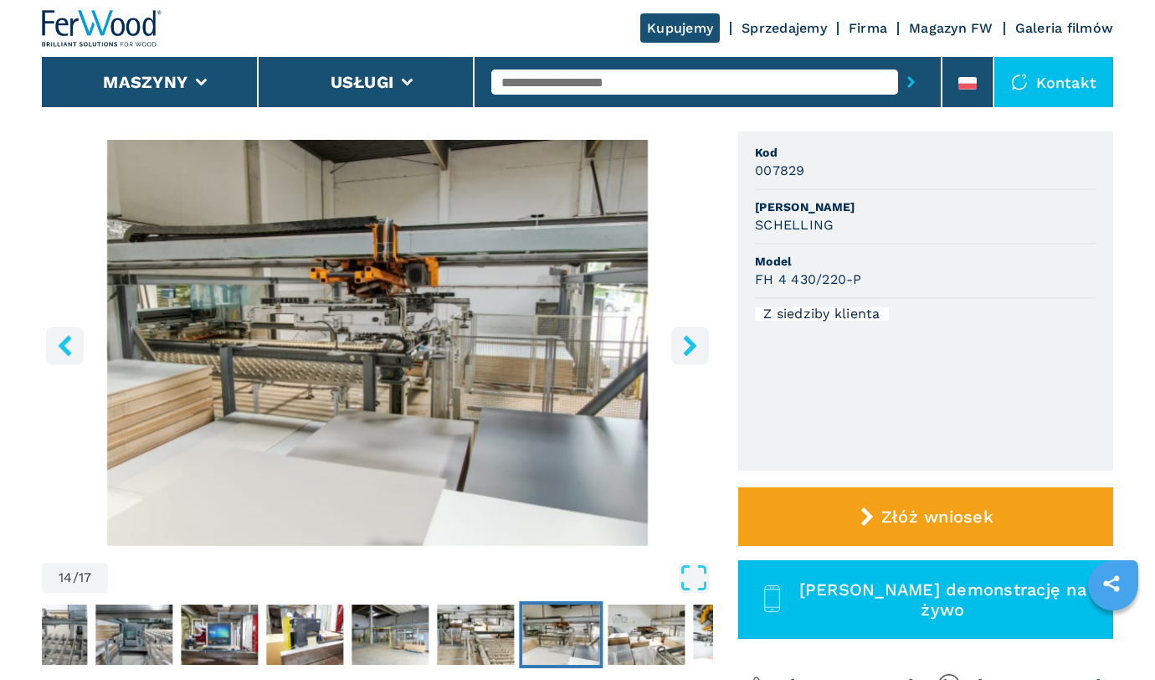
scroll to position [142, 0]
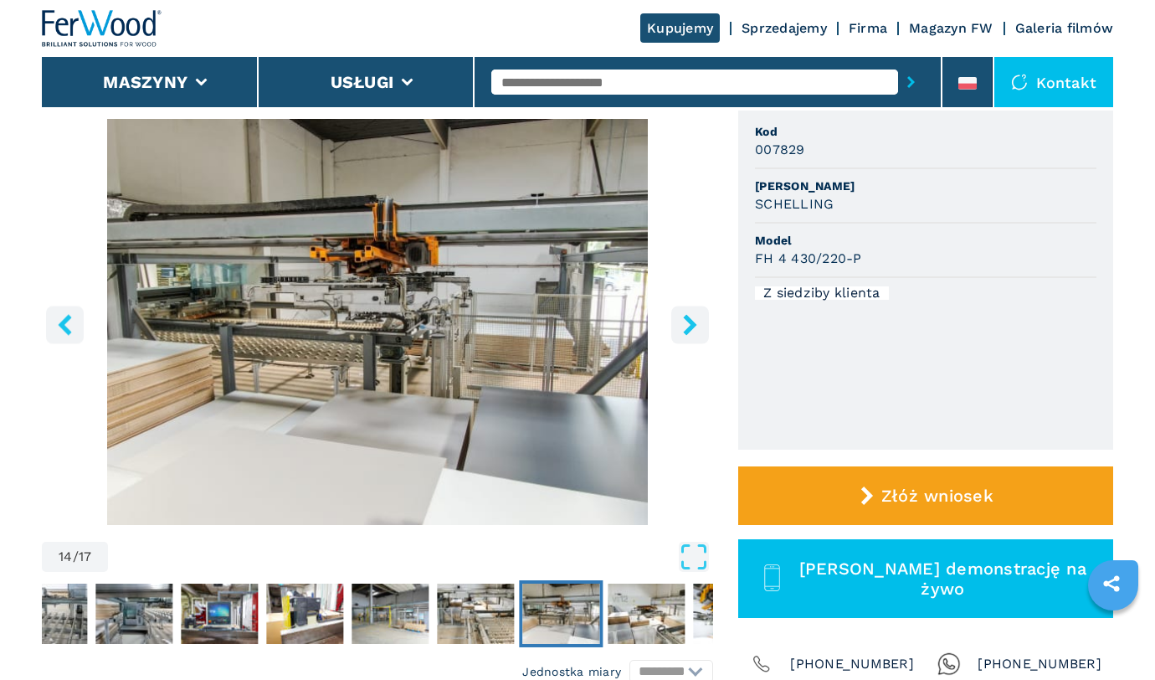
click at [683, 325] on icon "right-button" at bounding box center [690, 324] width 21 height 21
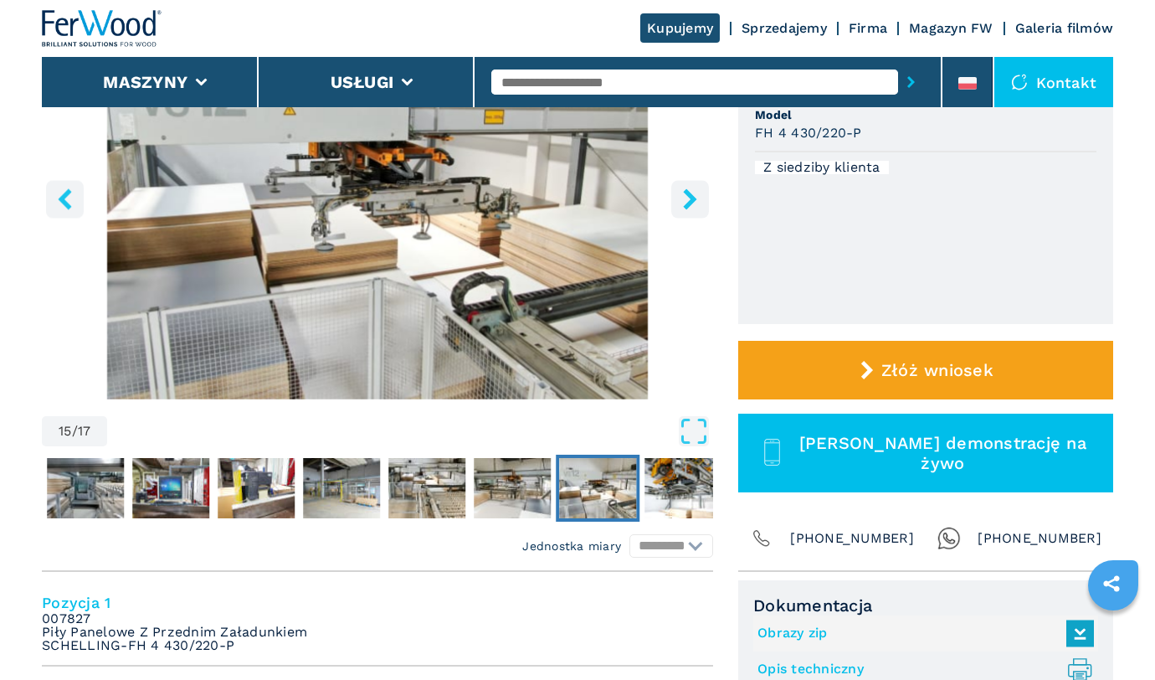
scroll to position [0, 0]
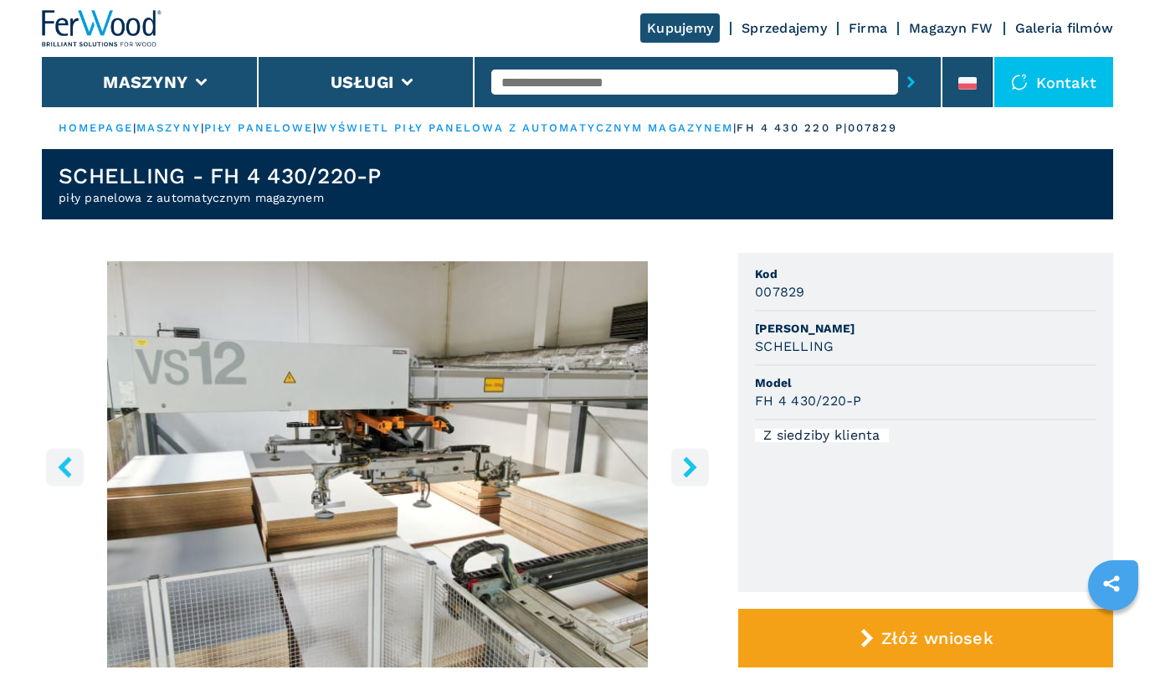
click at [290, 127] on link "piły panelowe" at bounding box center [258, 127] width 109 height 13
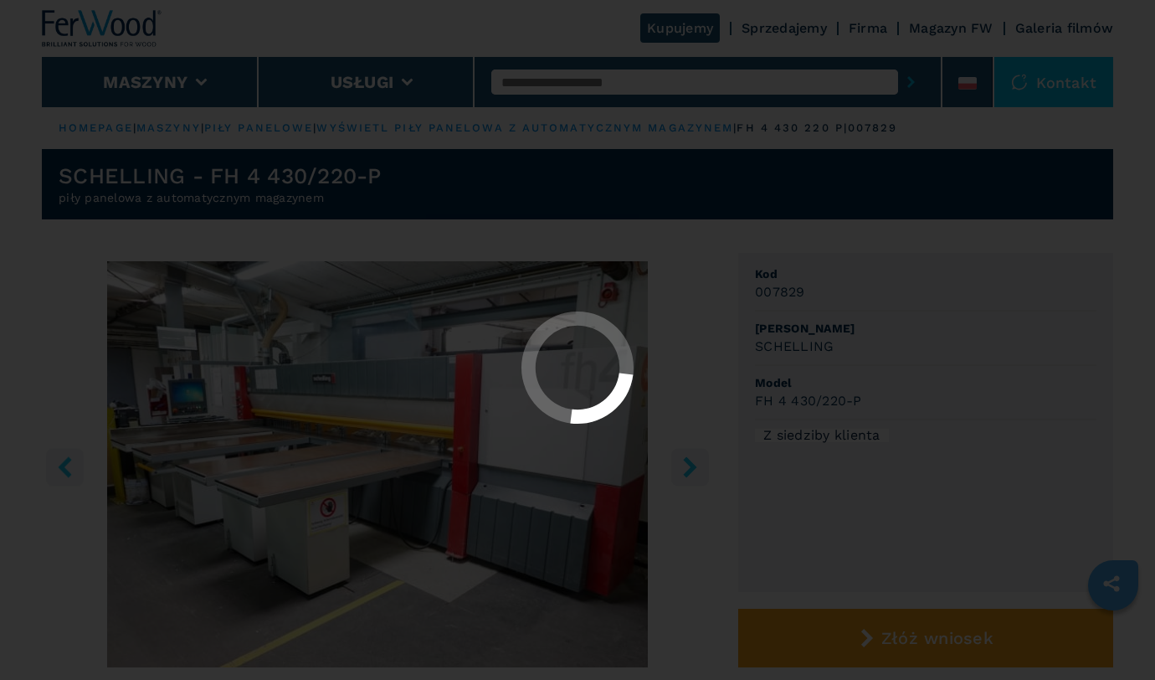
select select "**********"
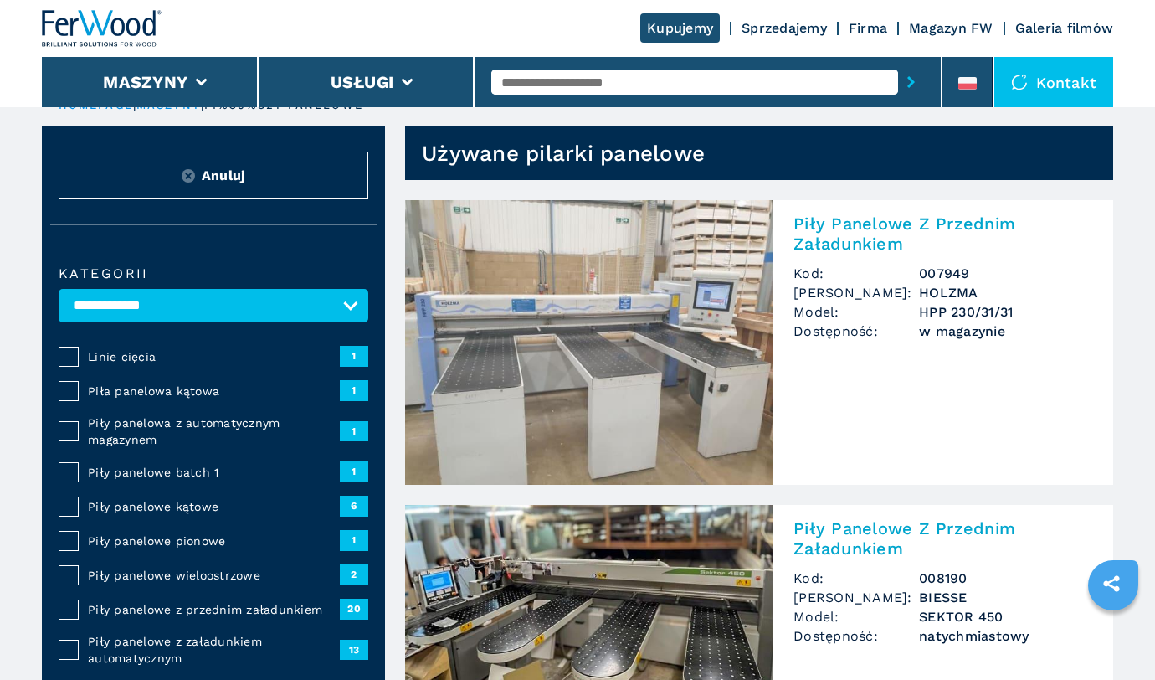
scroll to position [61, 0]
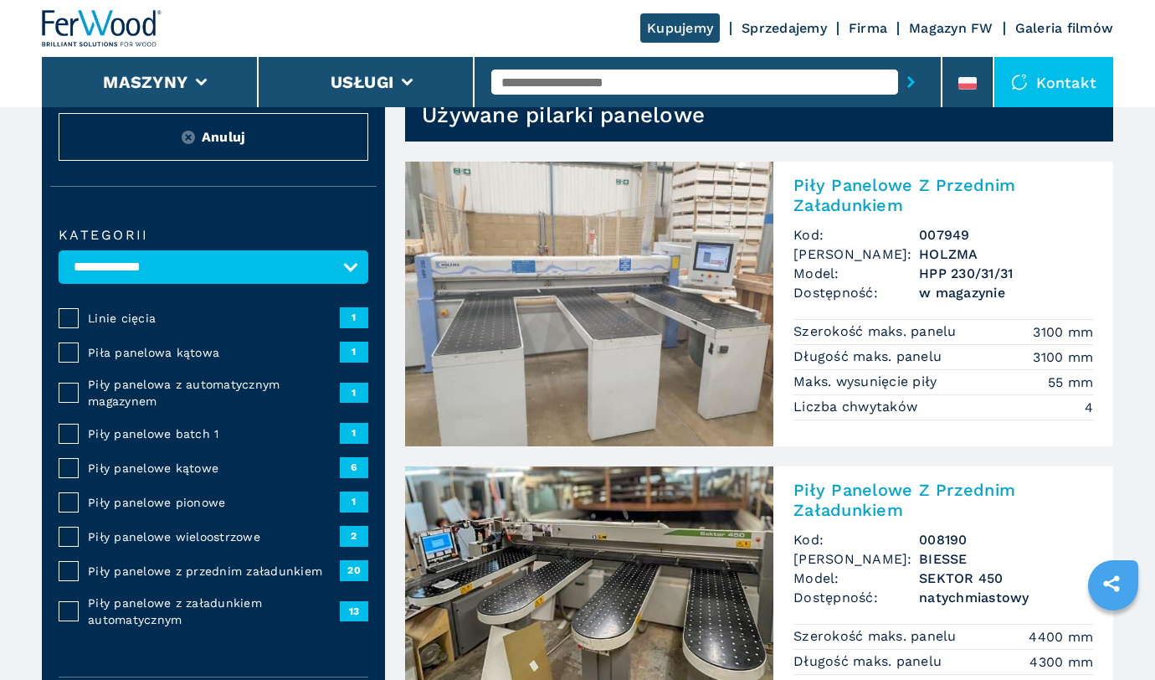
click at [187, 573] on span "Piły panelowe z przednim załadunkiem" at bounding box center [214, 570] width 252 height 17
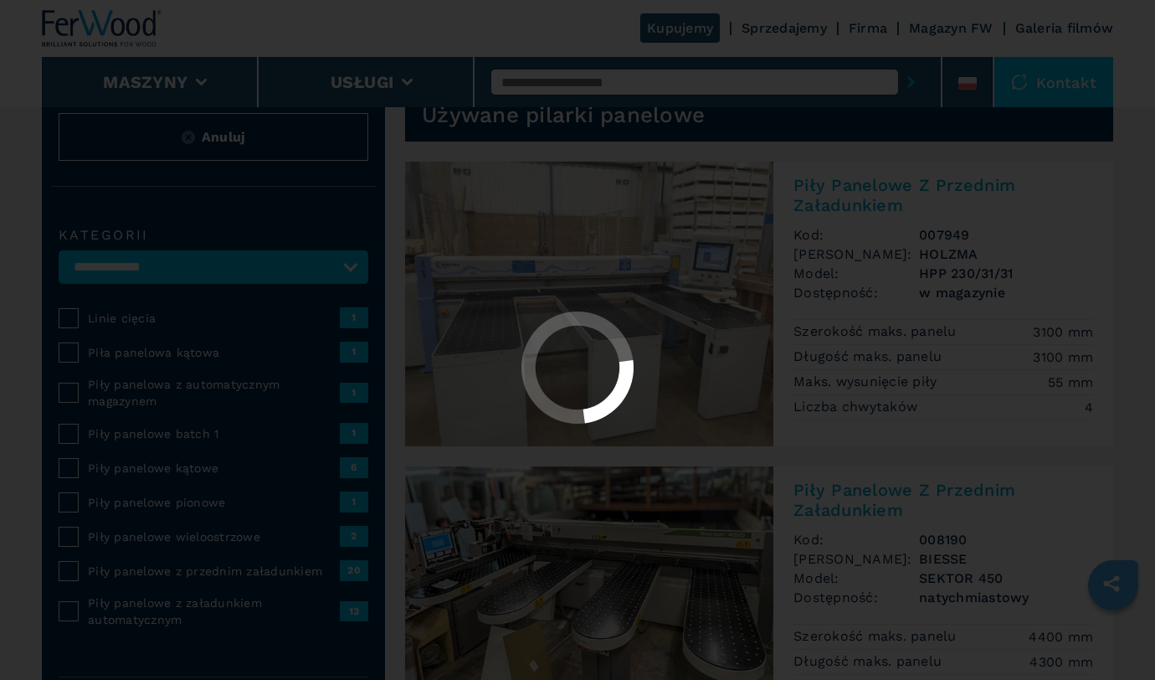
select select "**********"
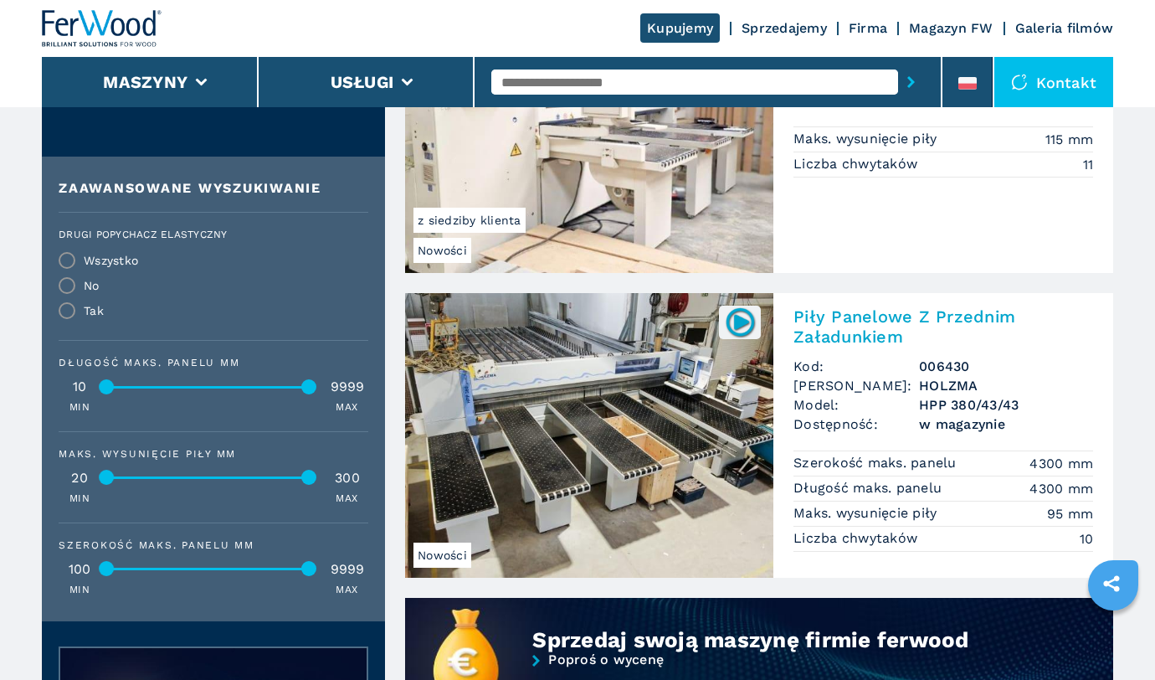
scroll to position [855, 0]
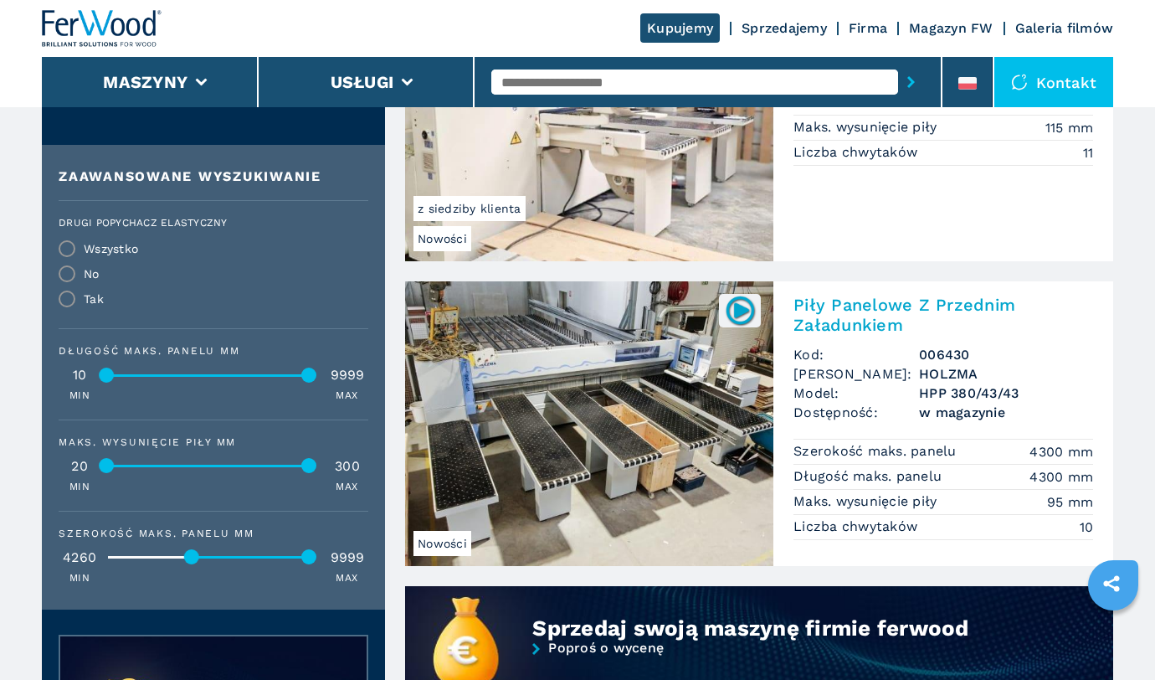
drag, startPoint x: 104, startPoint y: 561, endPoint x: 189, endPoint y: 557, distance: 85.5
click at [189, 557] on div at bounding box center [191, 556] width 15 height 15
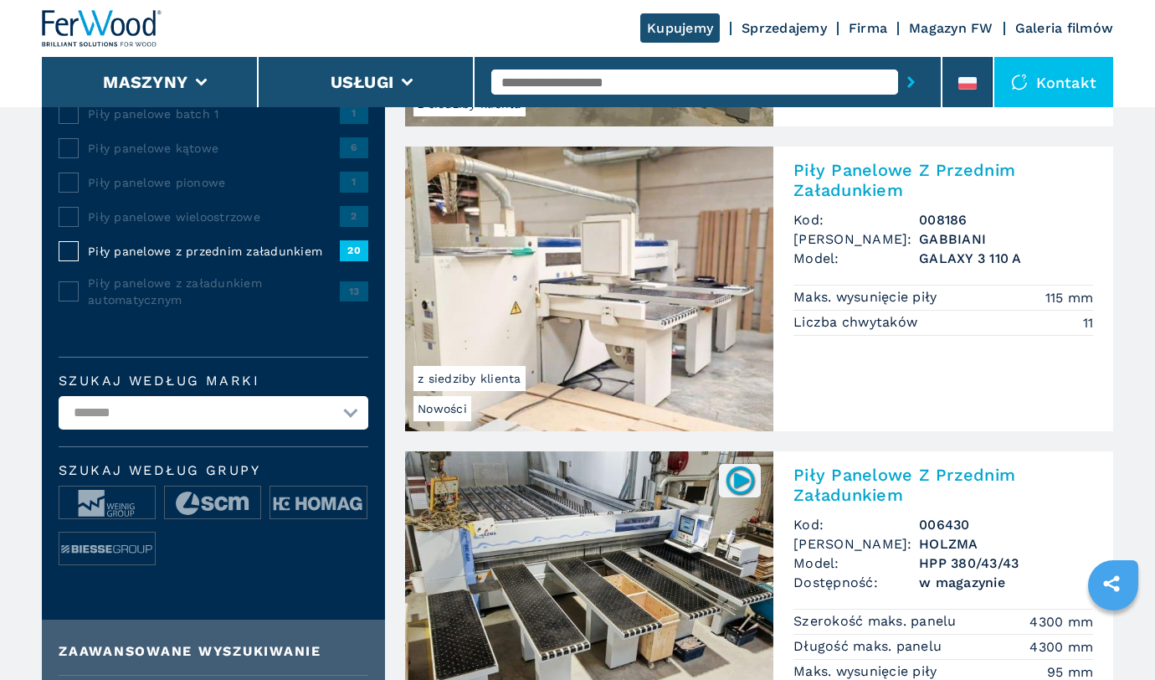
scroll to position [659, 0]
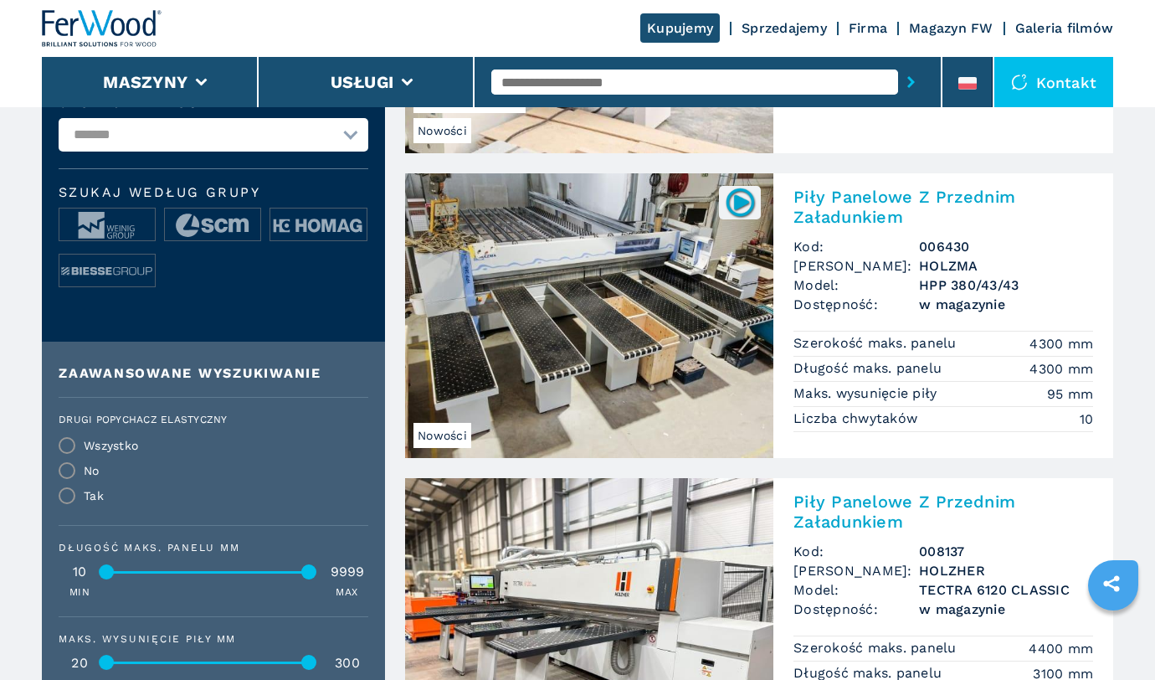
click at [880, 199] on h2 "Piły Panelowe Z Przednim Załadunkiem" at bounding box center [943, 207] width 300 height 40
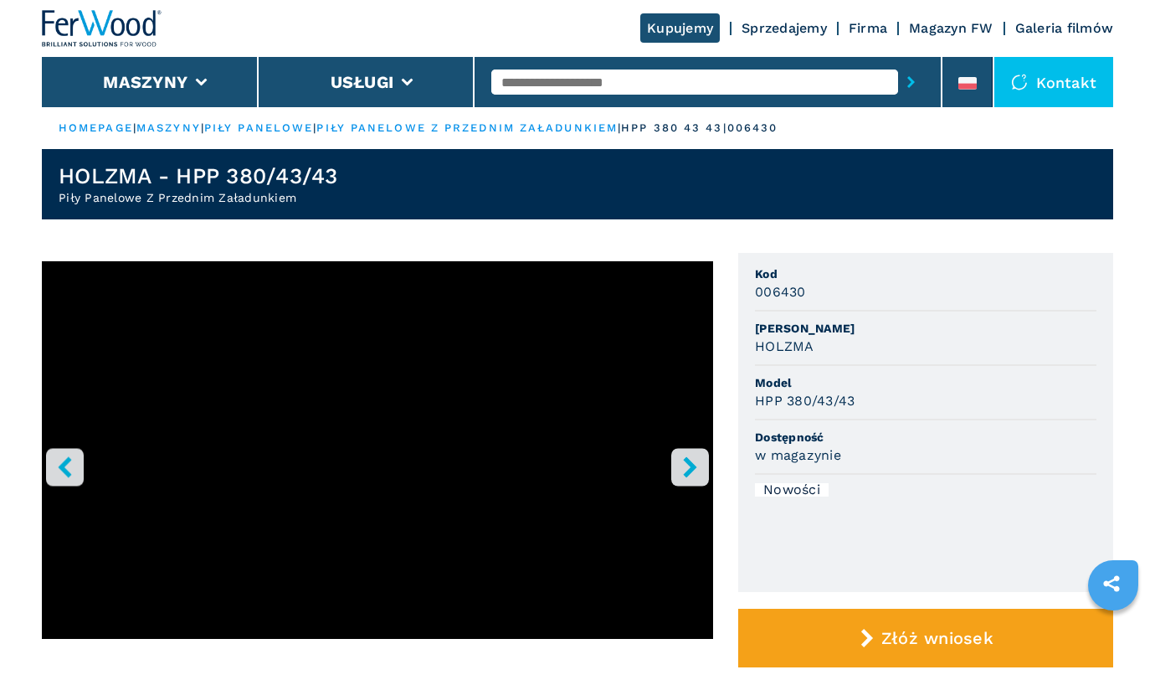
click at [686, 465] on icon "right-button" at bounding box center [690, 466] width 21 height 21
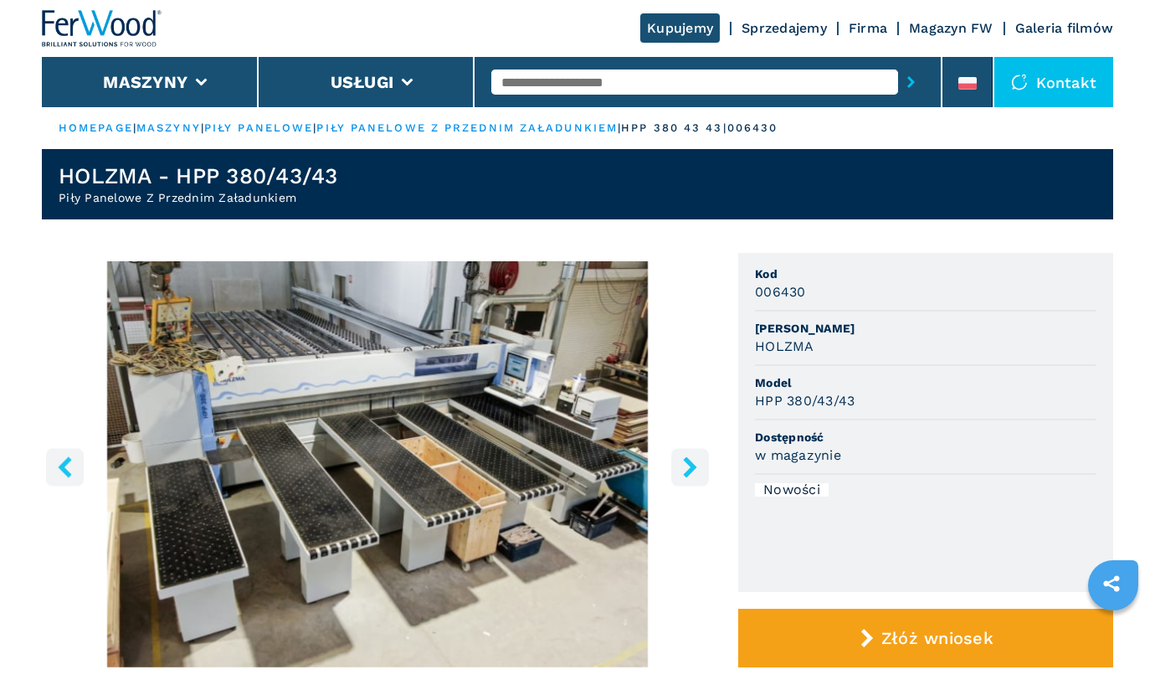
click at [686, 465] on icon "right-button" at bounding box center [690, 466] width 21 height 21
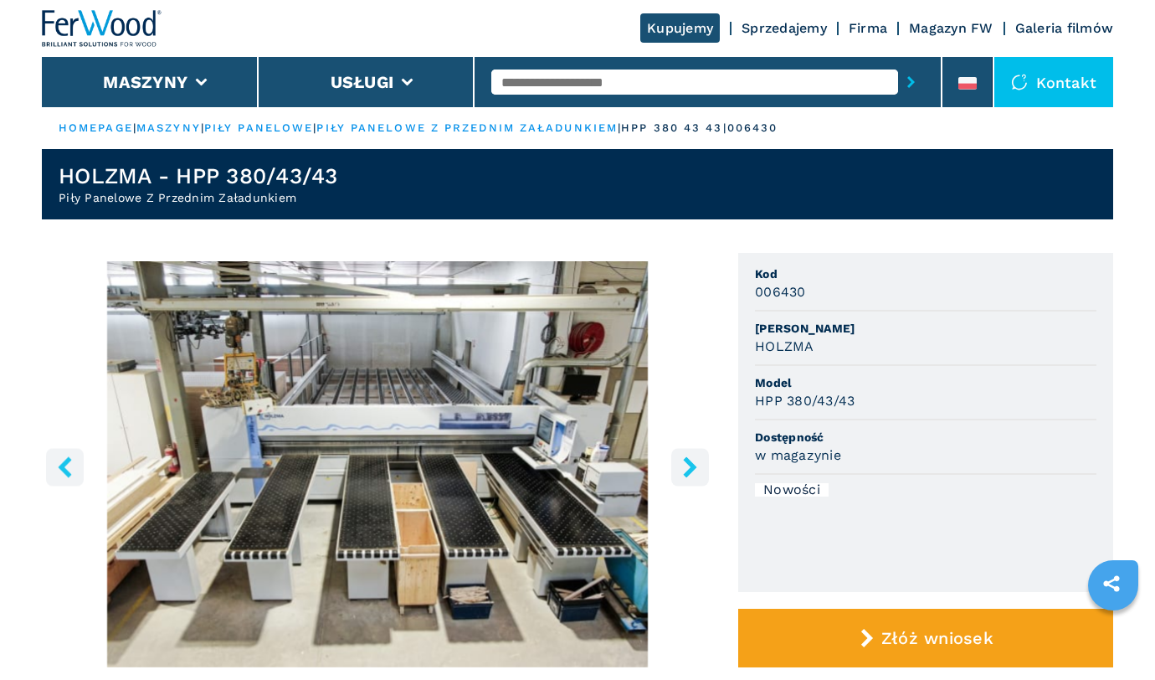
click at [686, 465] on icon "right-button" at bounding box center [690, 466] width 21 height 21
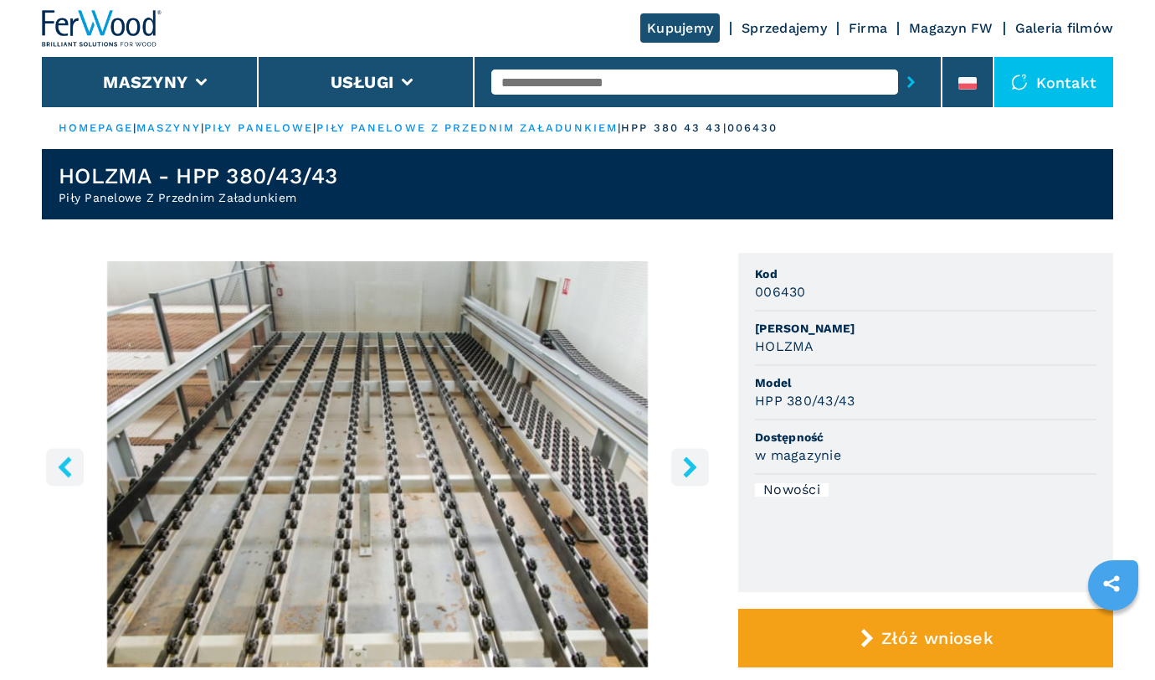
click at [686, 465] on icon "right-button" at bounding box center [690, 466] width 21 height 21
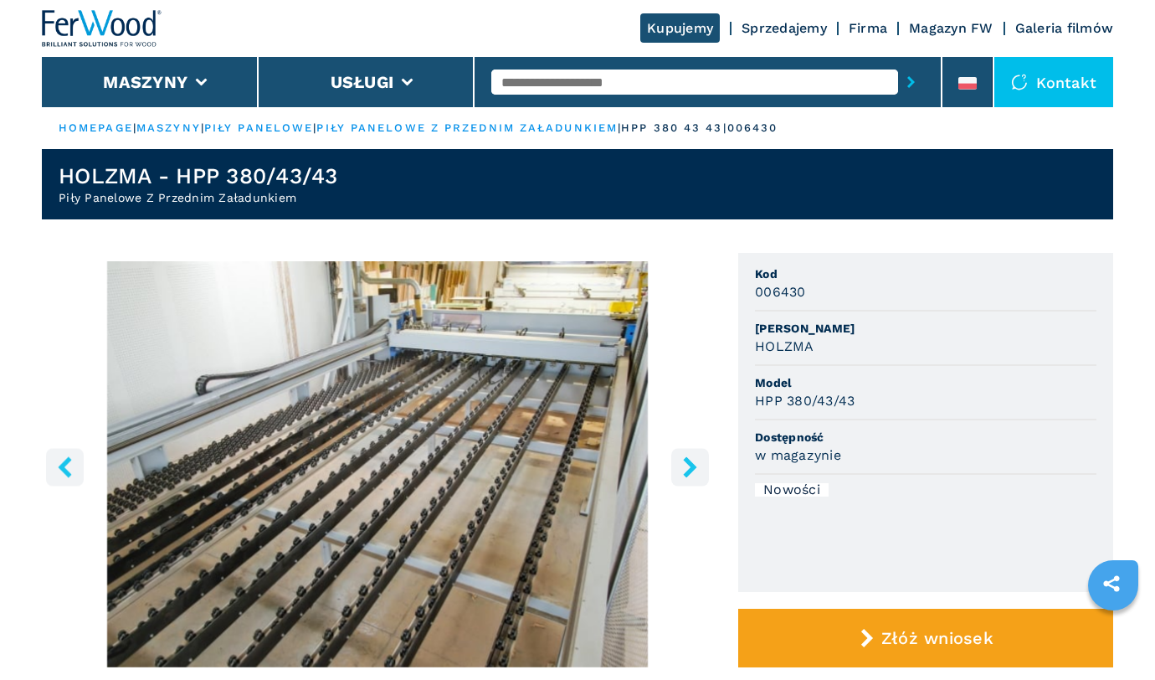
click at [686, 465] on icon "right-button" at bounding box center [690, 466] width 21 height 21
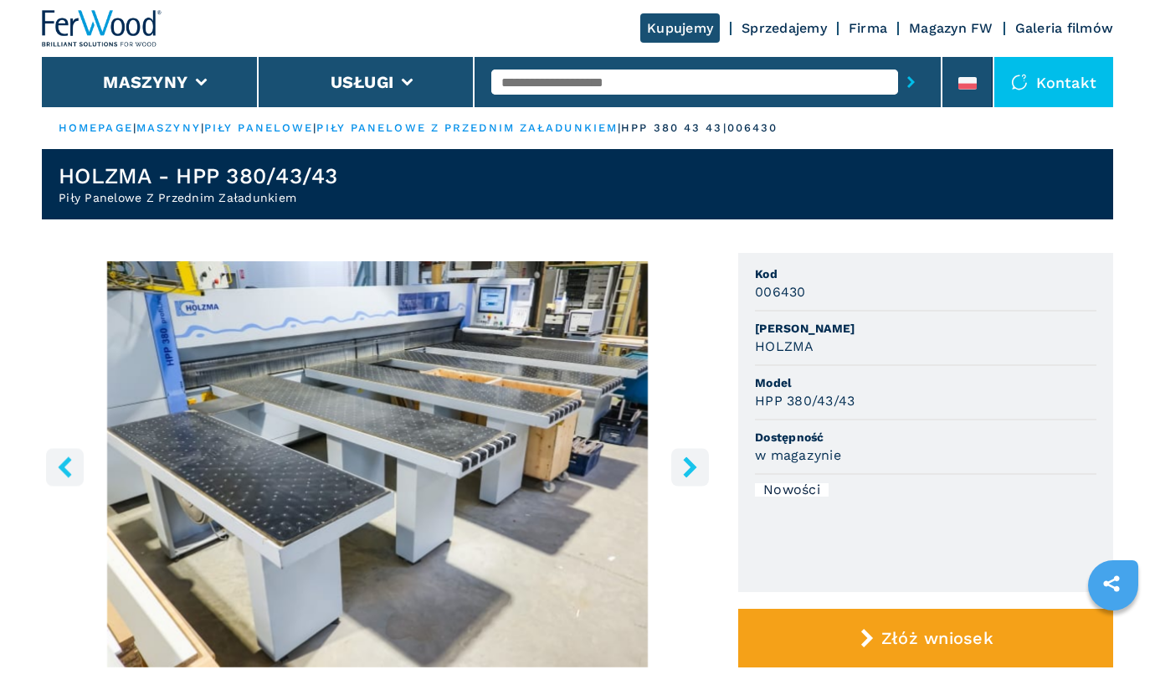
click at [686, 465] on icon "right-button" at bounding box center [690, 466] width 21 height 21
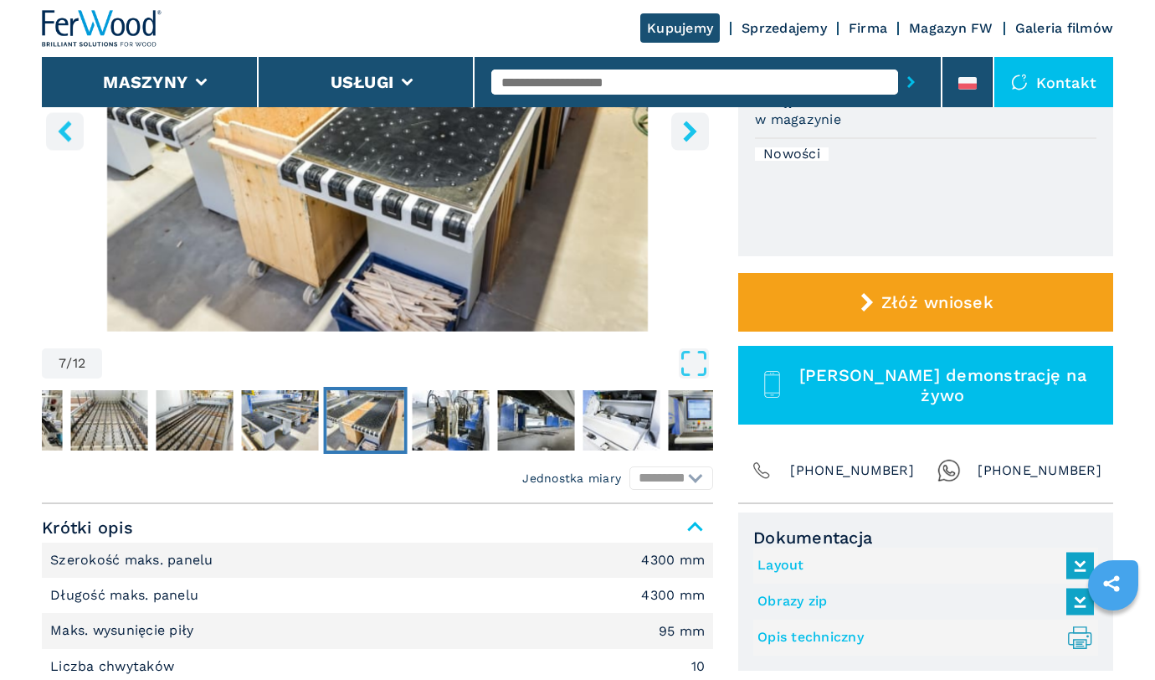
scroll to position [493, 0]
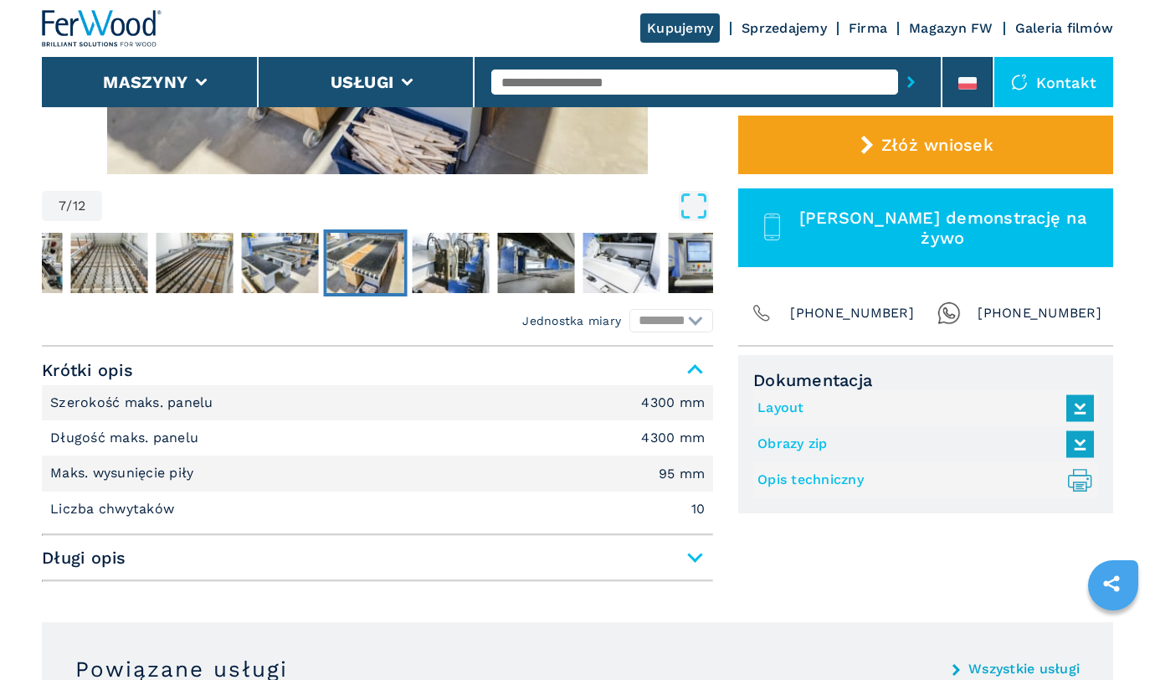
click at [792, 407] on link "Layout" at bounding box center [921, 408] width 328 height 28
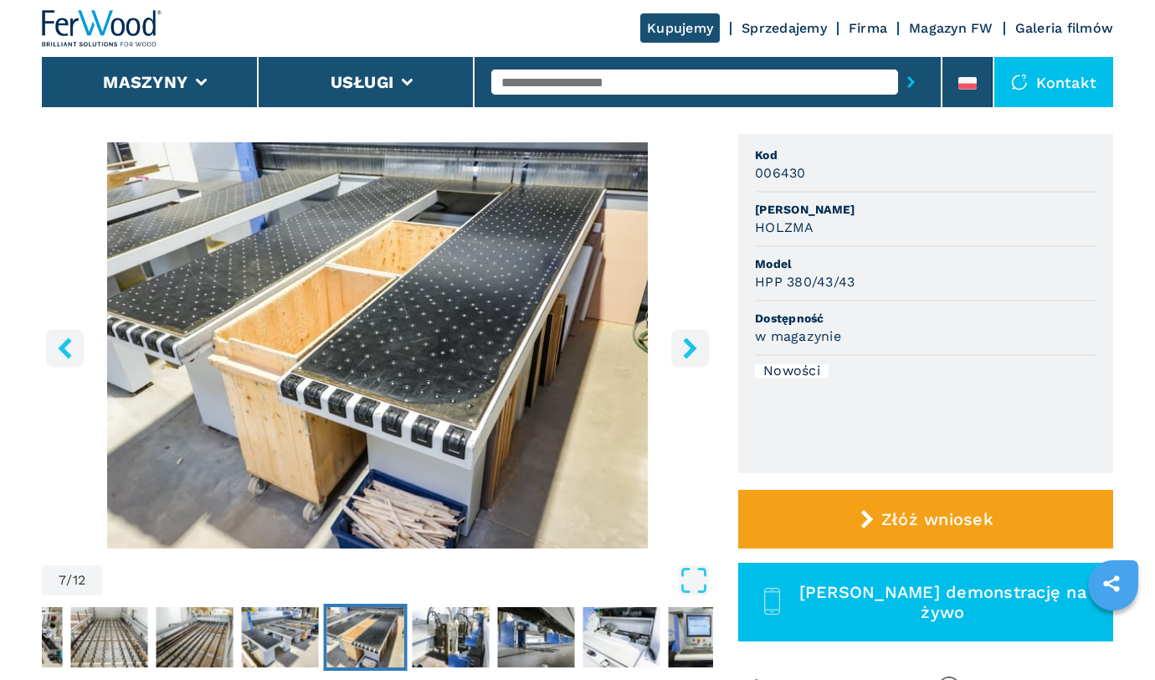
scroll to position [11, 0]
